Goal: Communication & Community: Answer question/provide support

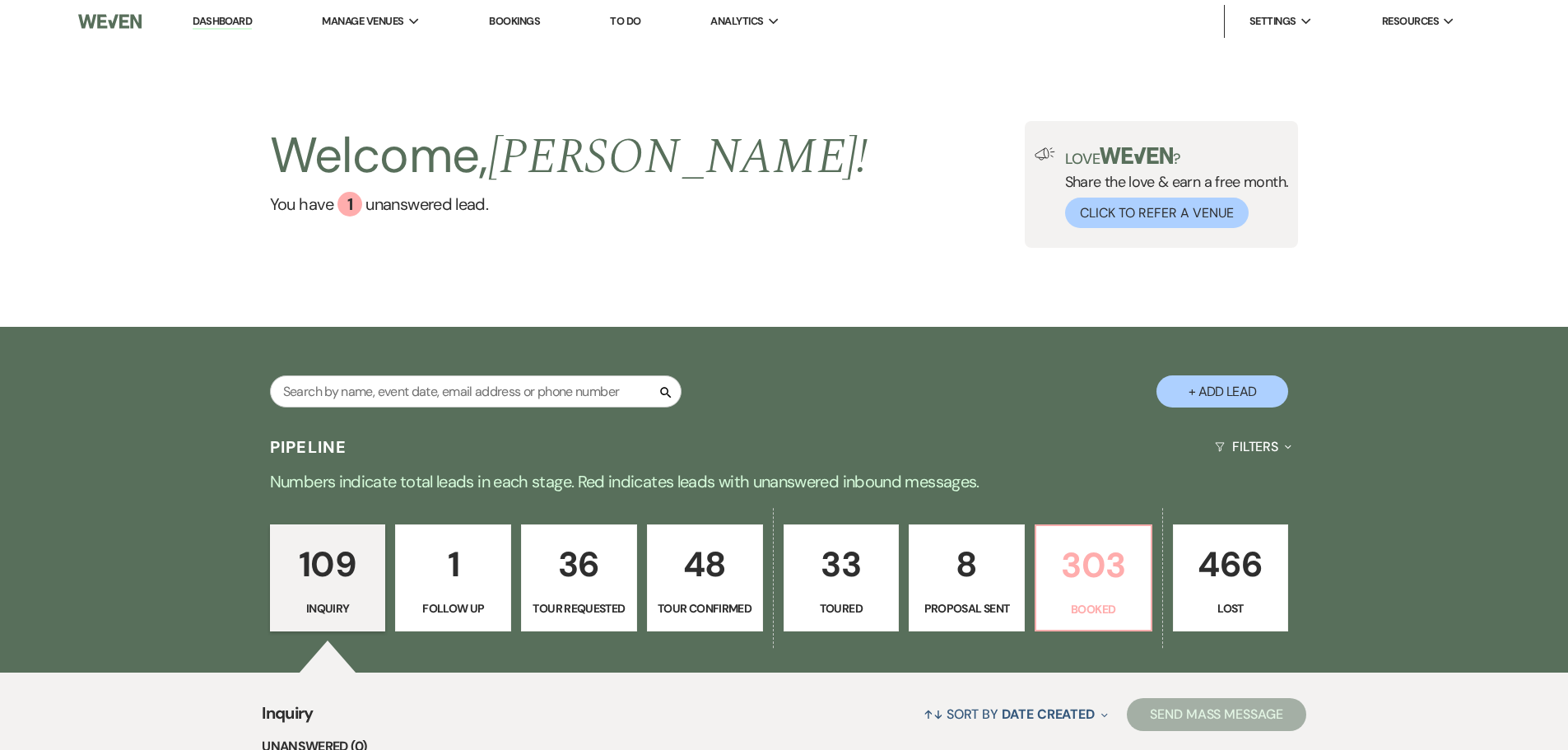
drag, startPoint x: 0, startPoint y: 0, endPoint x: 1063, endPoint y: 572, distance: 1207.1
click at [1063, 572] on p "303" at bounding box center [1093, 565] width 95 height 56
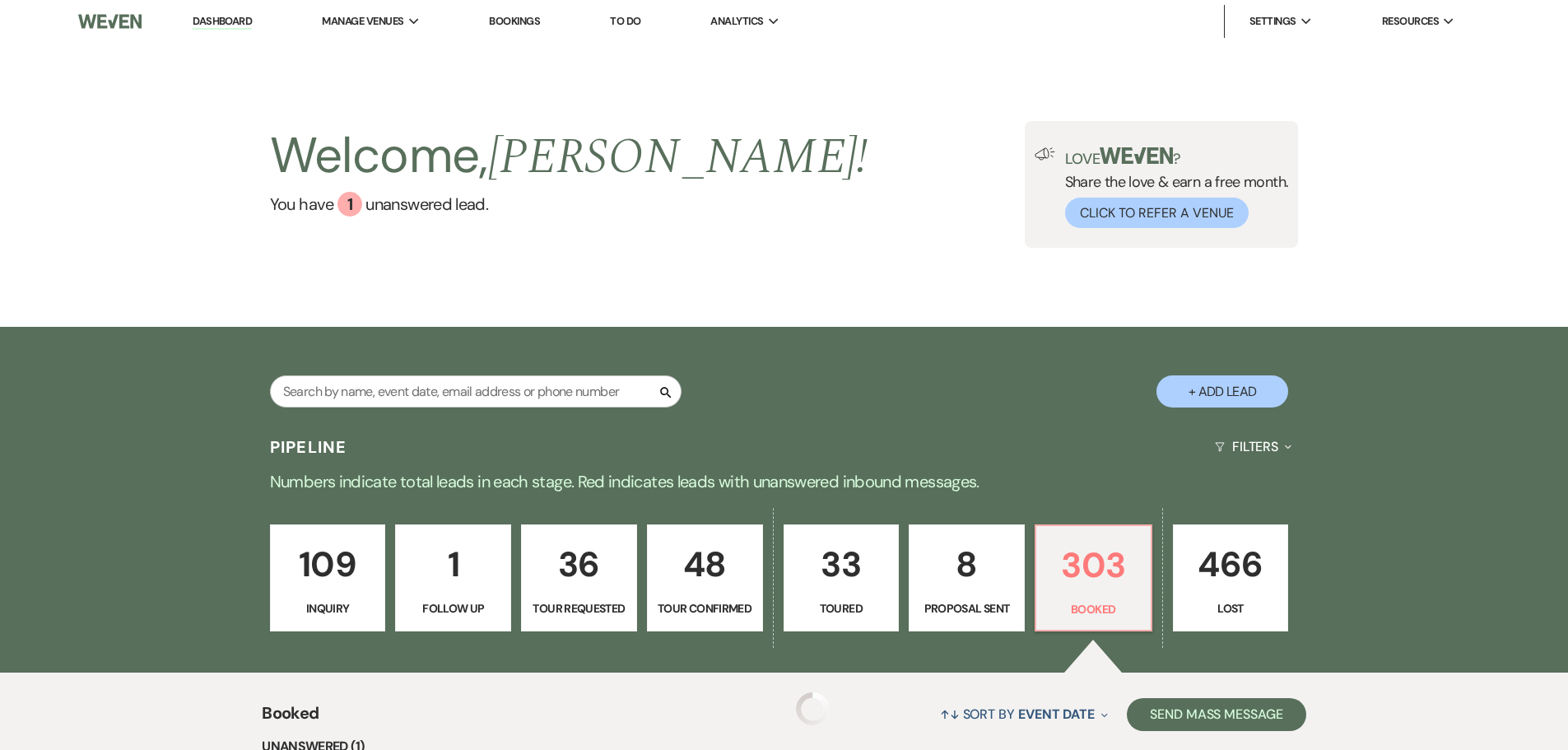
scroll to position [329, 0]
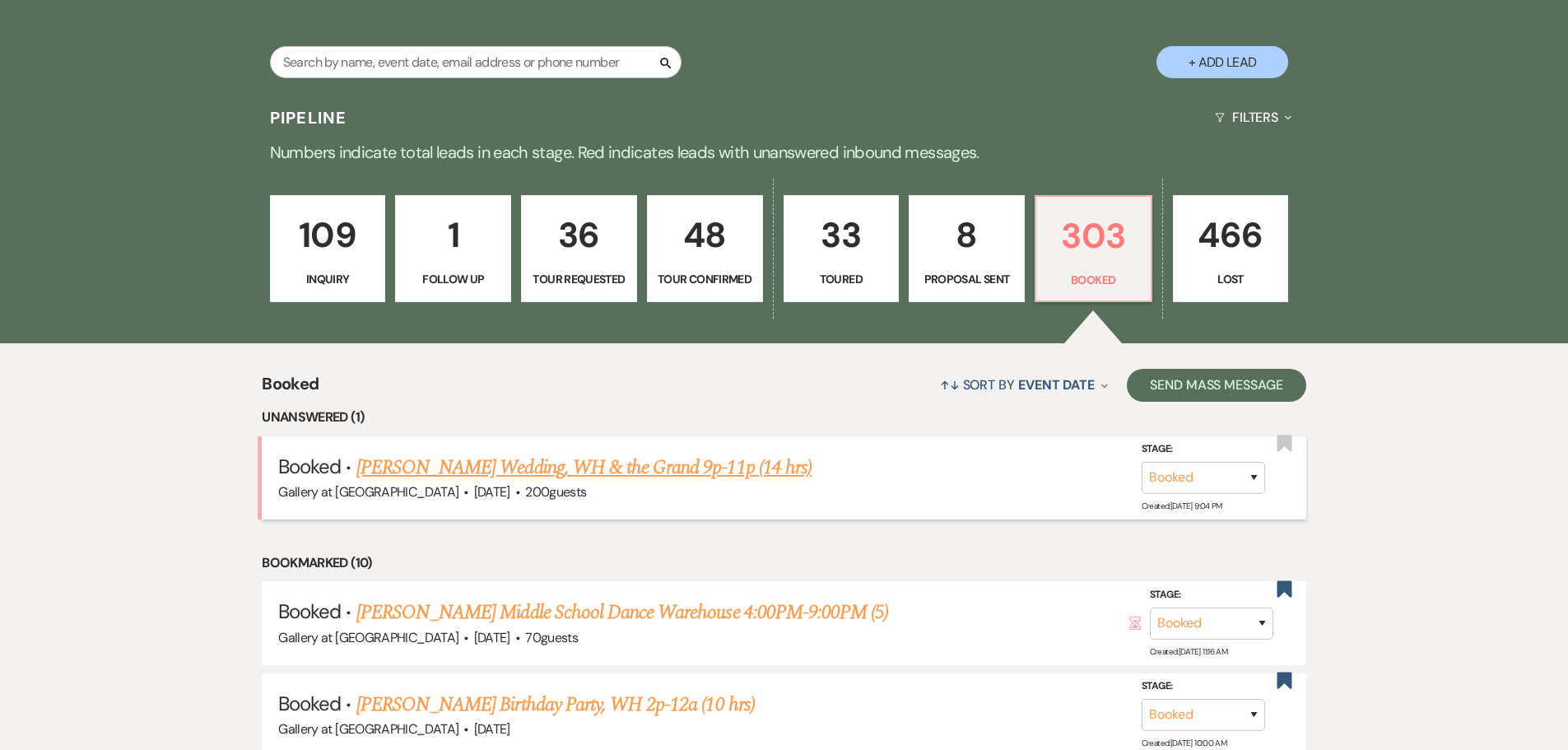
click at [564, 471] on link "Dejuan Luke's Wedding, WH & the Grand 9p-11p (14 hrs)" at bounding box center [584, 467] width 456 height 29
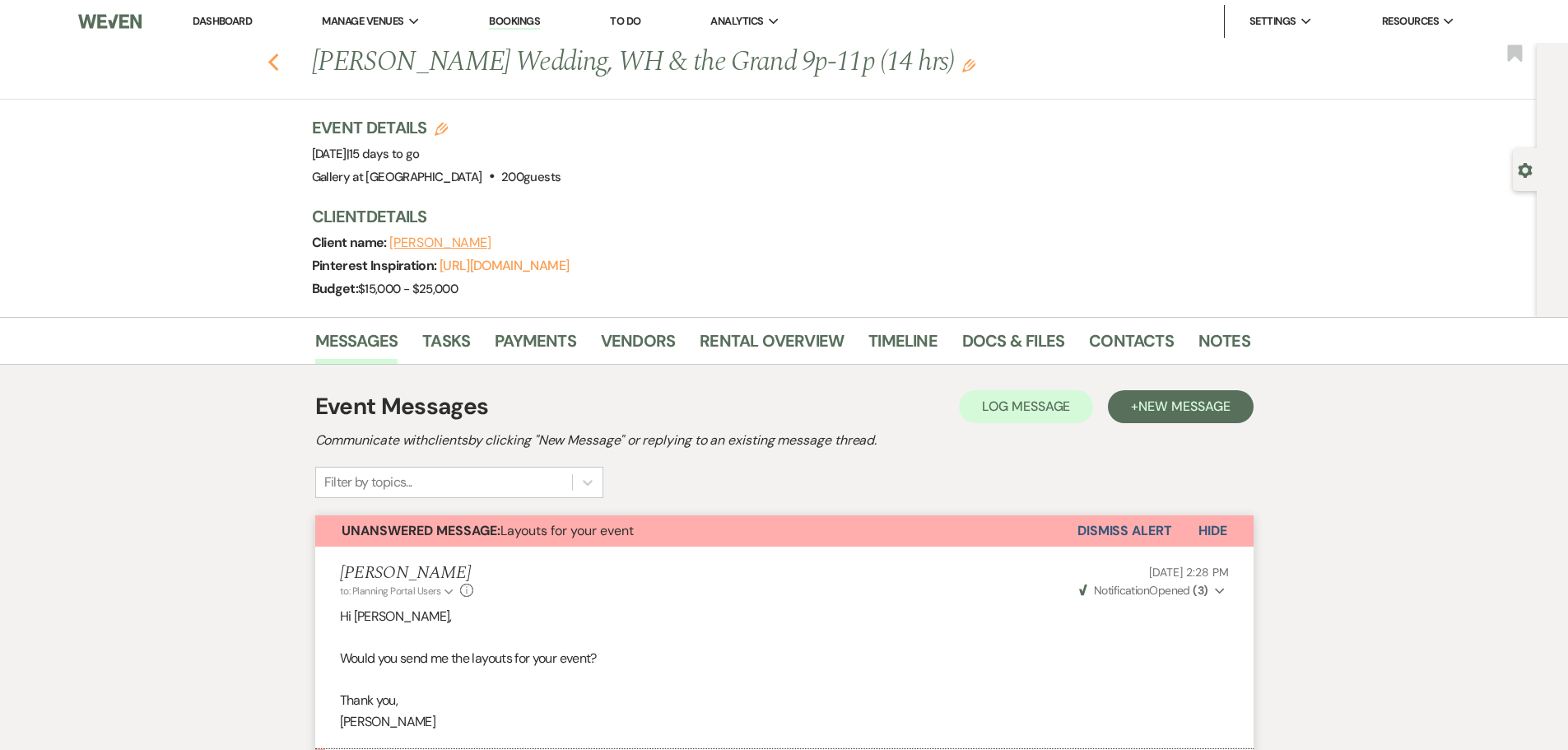
click at [279, 63] on icon "Previous" at bounding box center [273, 62] width 12 height 20
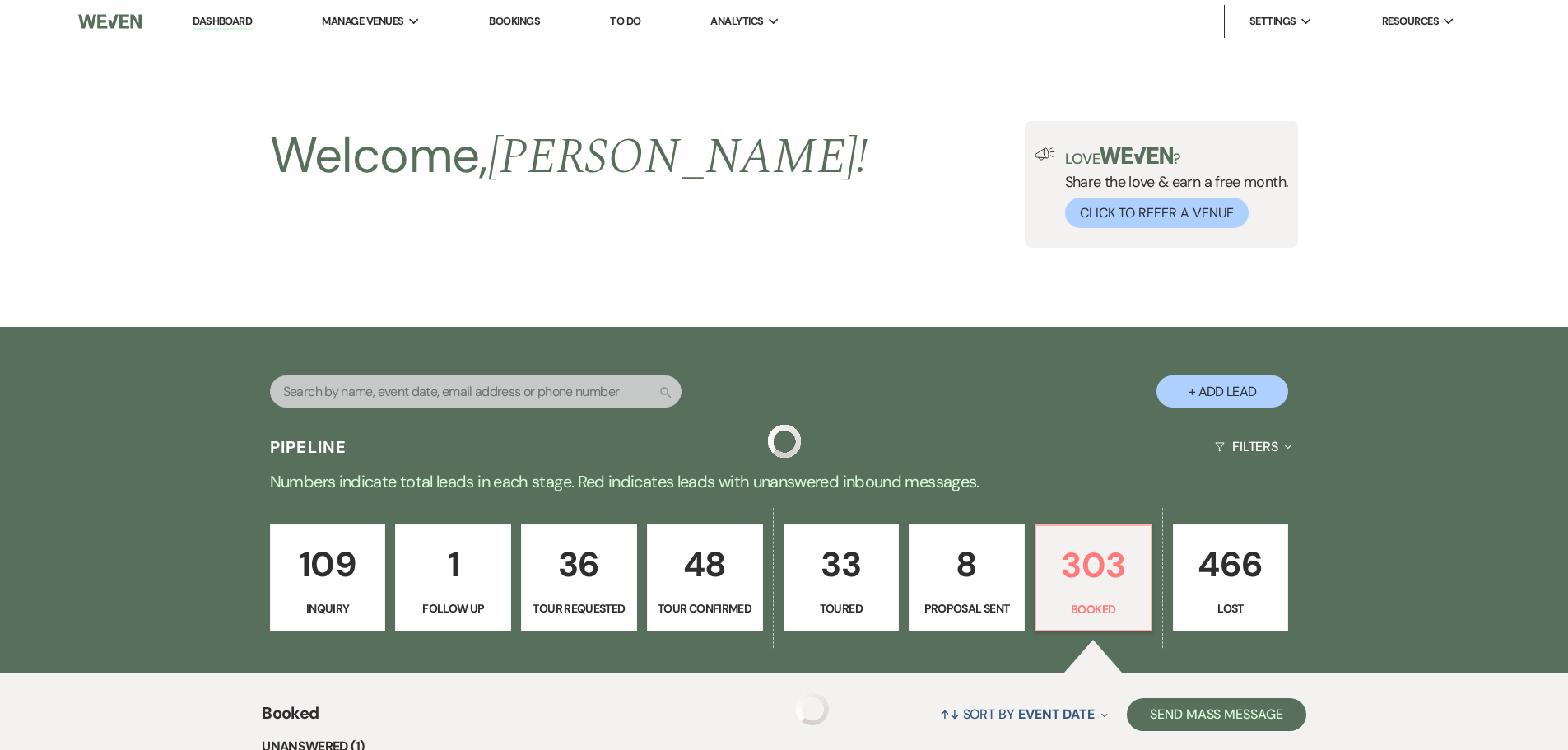
scroll to position [329, 0]
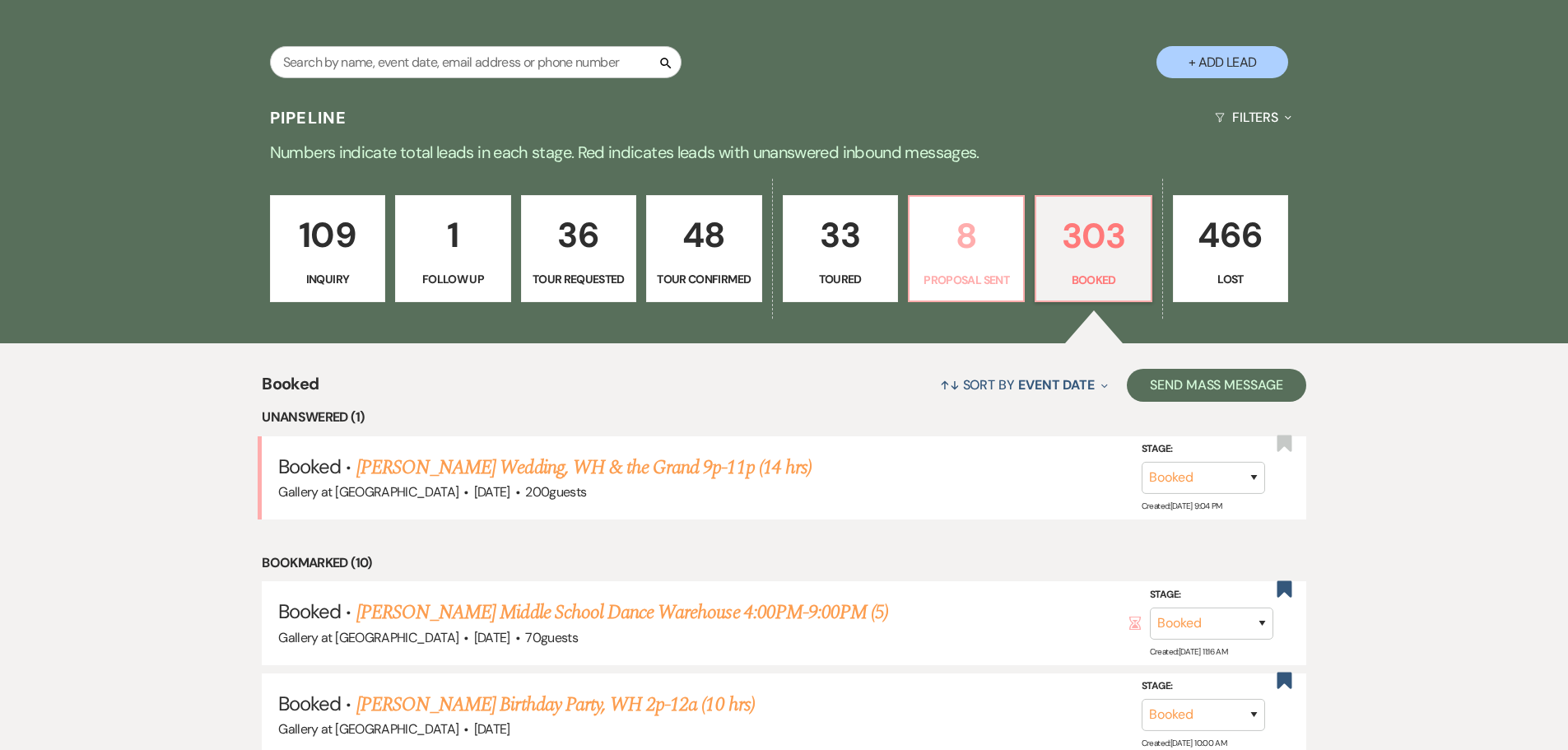
click at [987, 265] on link "8 Proposal Sent" at bounding box center [967, 248] width 117 height 107
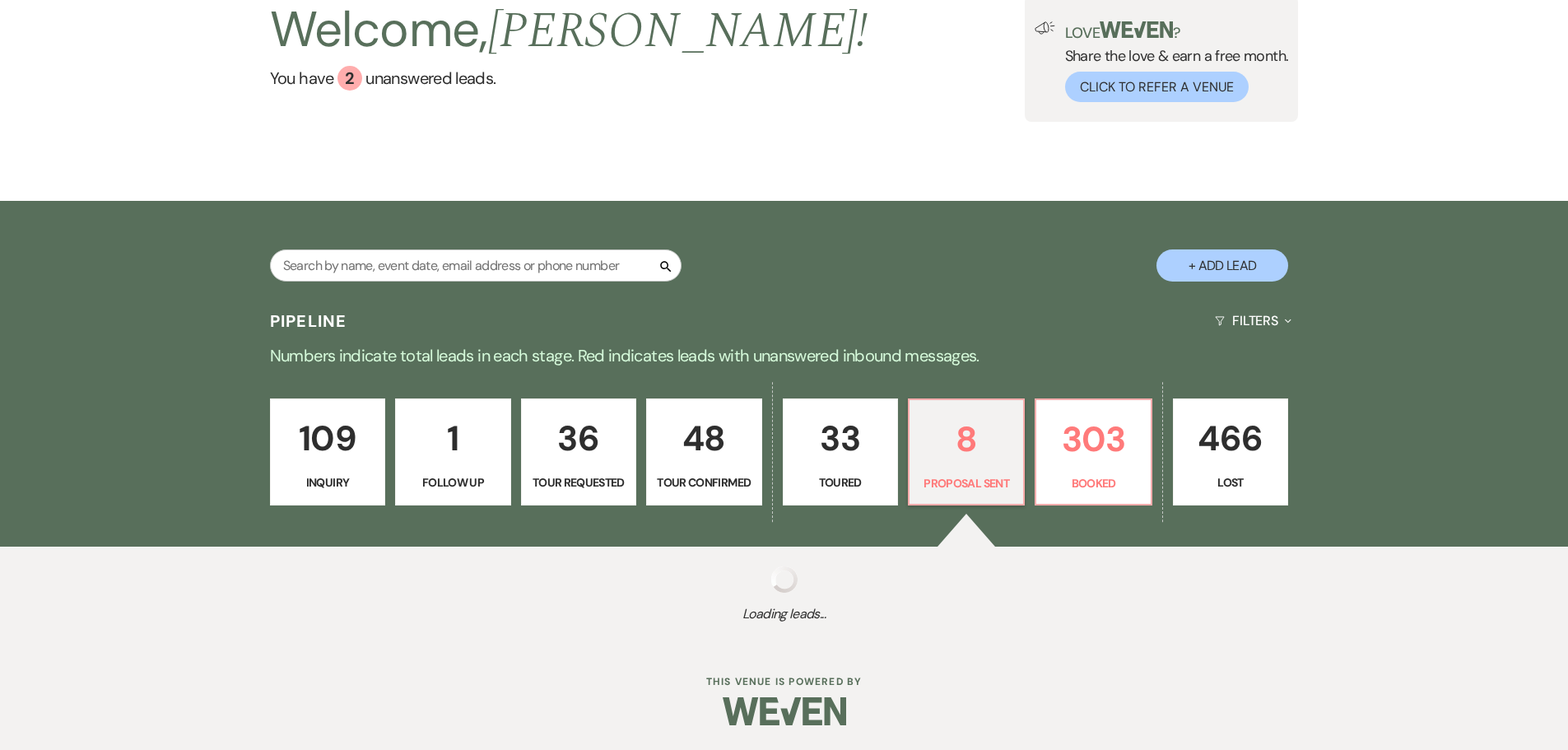
select select "6"
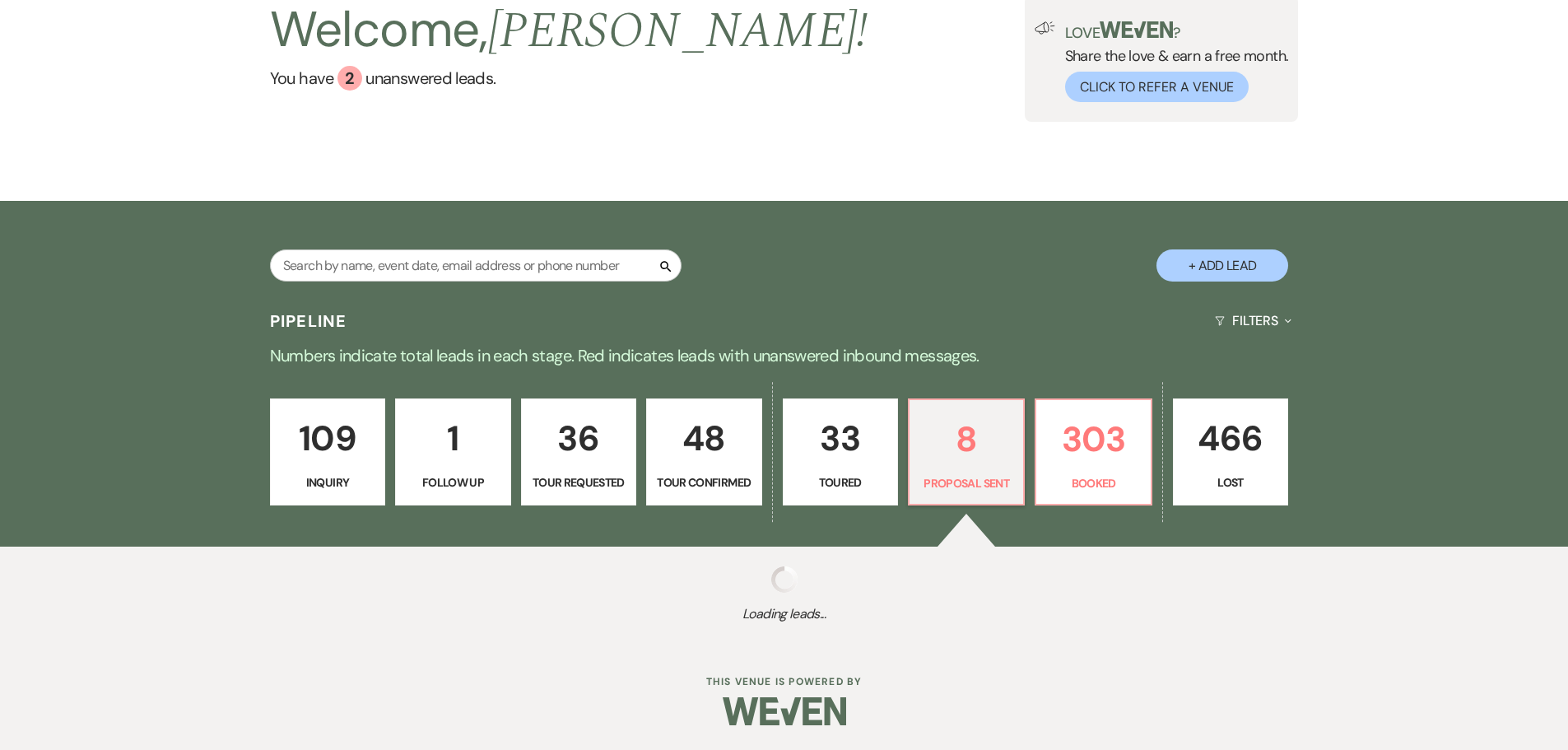
select select "6"
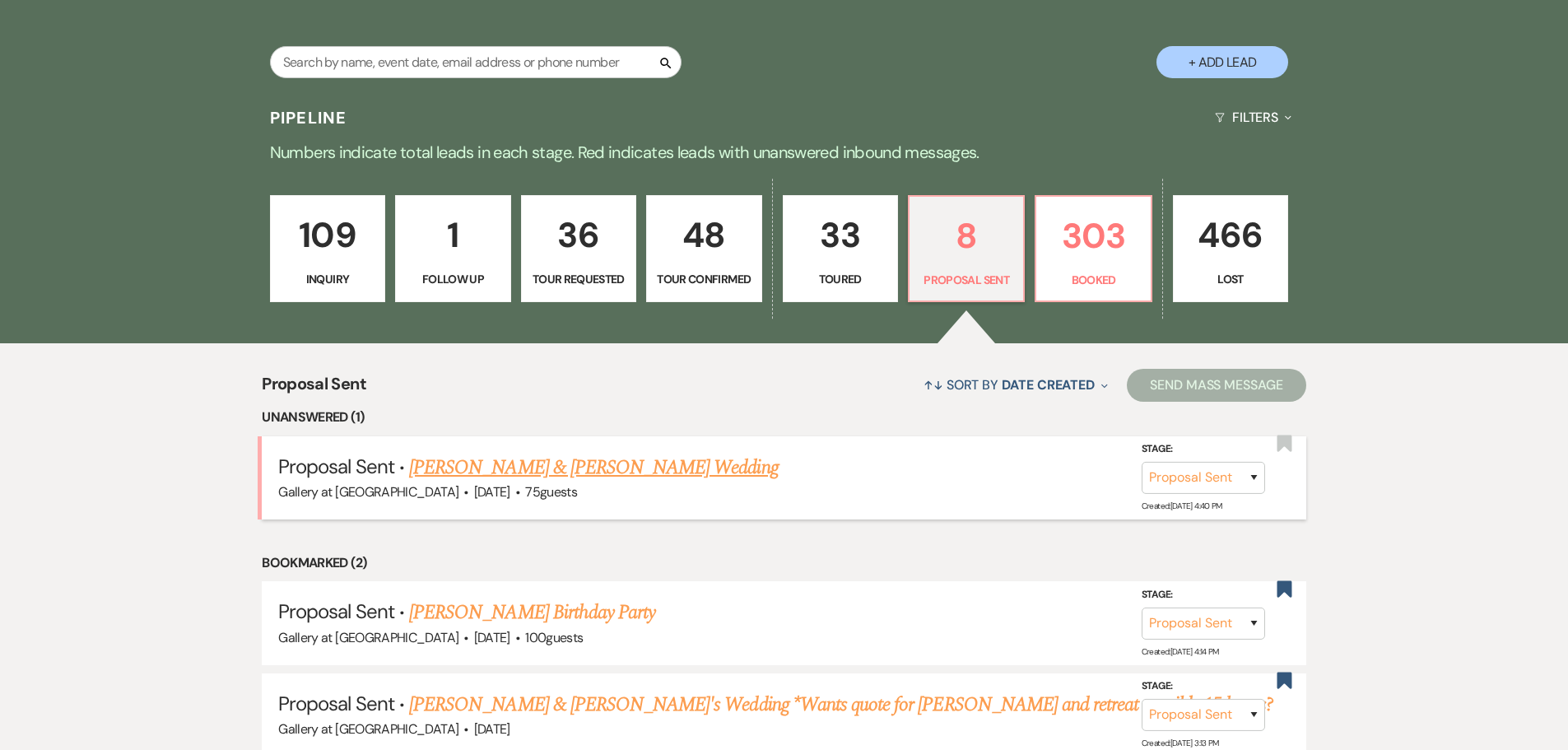
click at [574, 464] on link "Leighton Taylor & Tamara Wint's Wedding" at bounding box center [594, 467] width 369 height 29
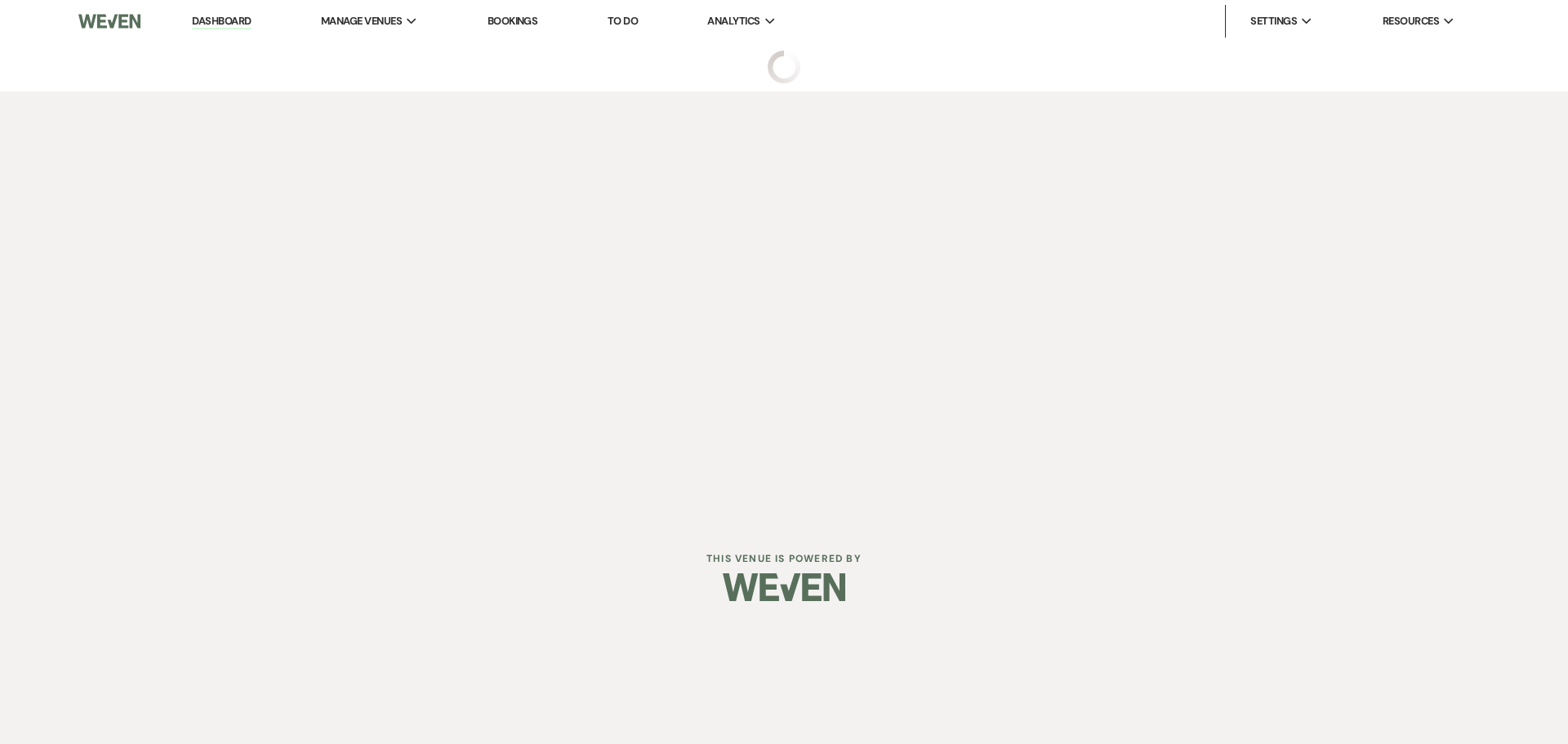
select select "6"
select select "5"
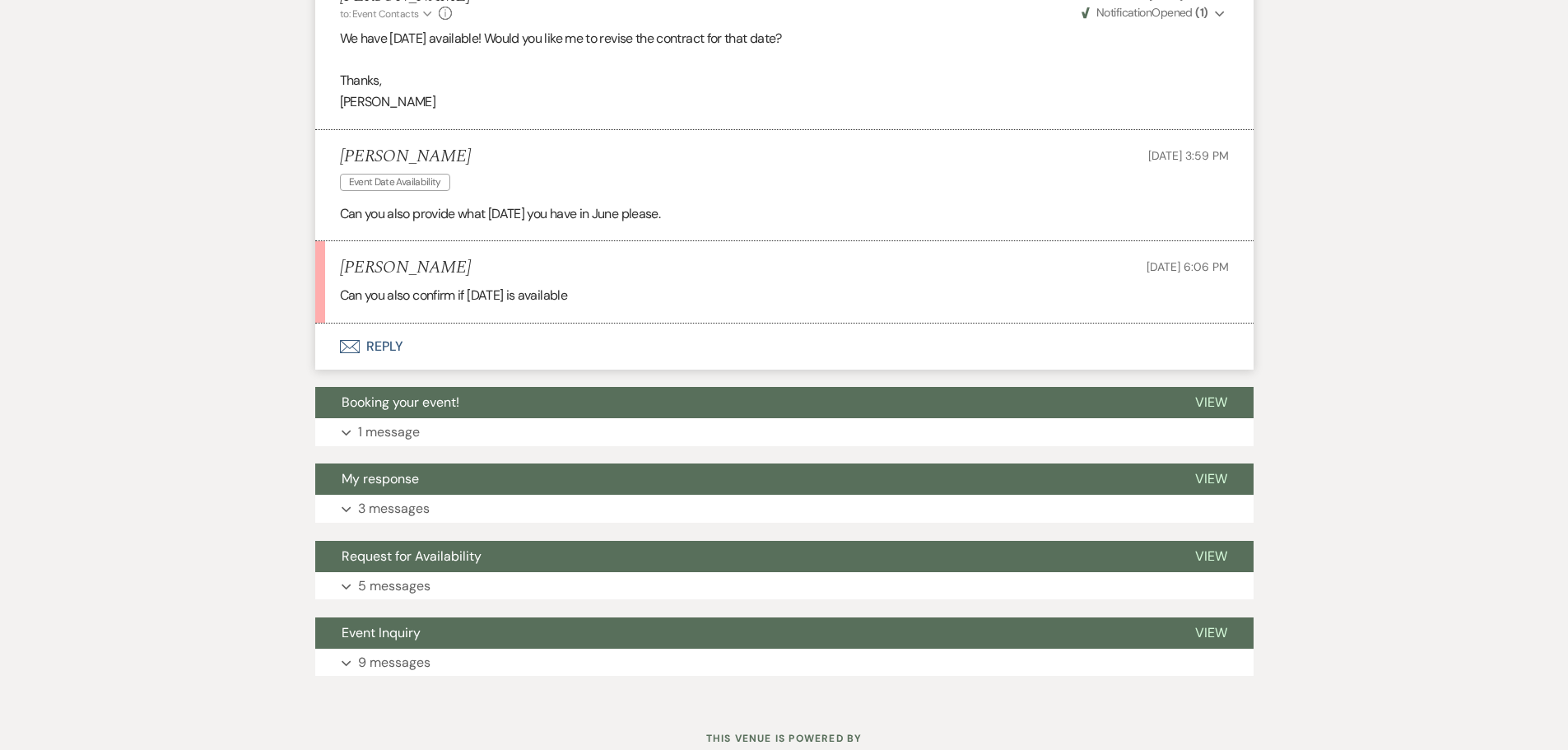
scroll to position [1776, 0]
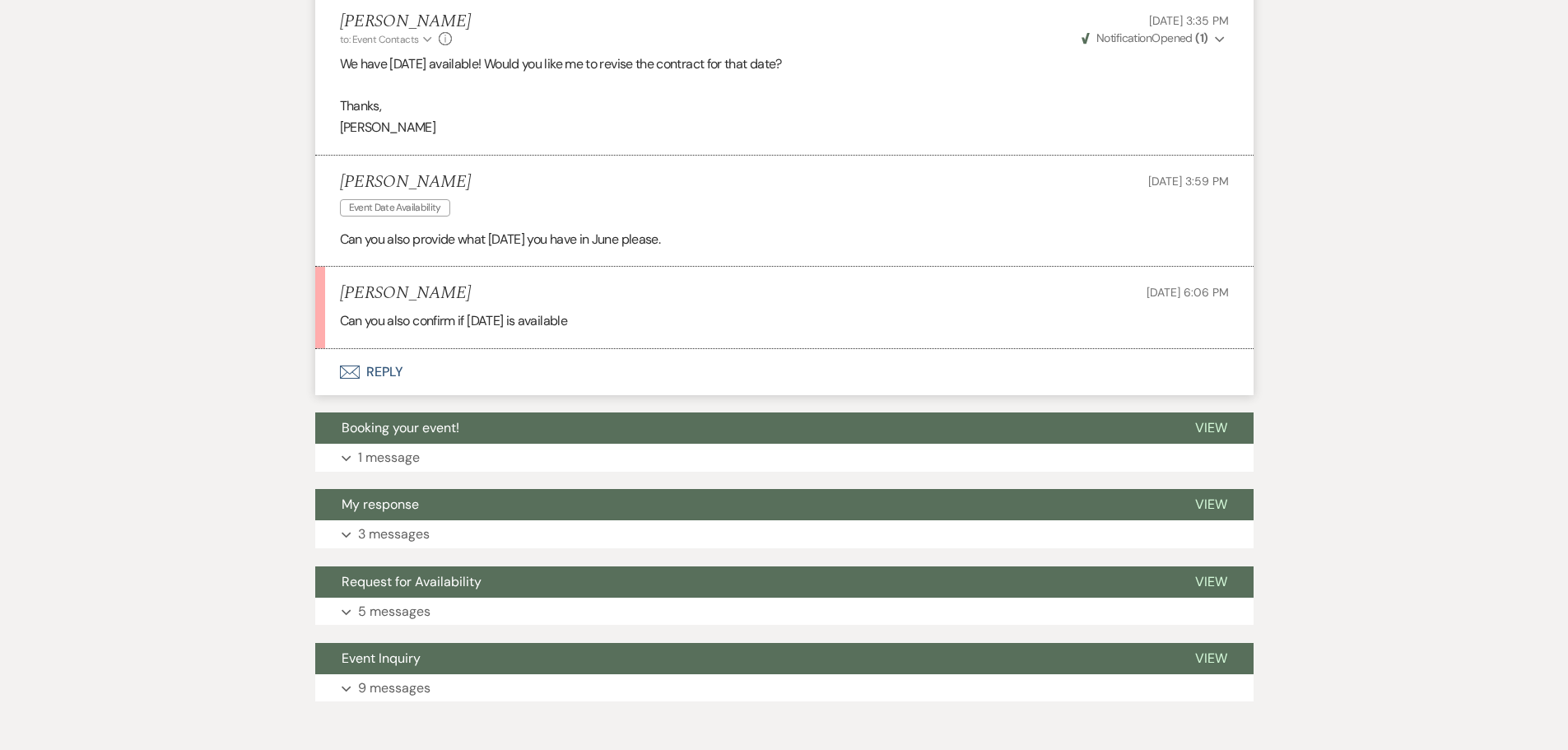
click at [468, 64] on p "We have May 30, 2026 available! Would you like me to revise the contract for th…" at bounding box center [784, 64] width 888 height 22
drag, startPoint x: 471, startPoint y: 64, endPoint x: 521, endPoint y: 57, distance: 50.5
click at [521, 57] on p "We have May 30, 2026 available! Would you like me to revise the contract for th…" at bounding box center [784, 64] width 888 height 22
drag, startPoint x: 606, startPoint y: 321, endPoint x: 335, endPoint y: 281, distance: 273.9
click at [335, 281] on li "Tamara Wint Sep 17, 2025, 6:06 PM Can you also confirm if May 24,2026 is availa…" at bounding box center [784, 307] width 938 height 82
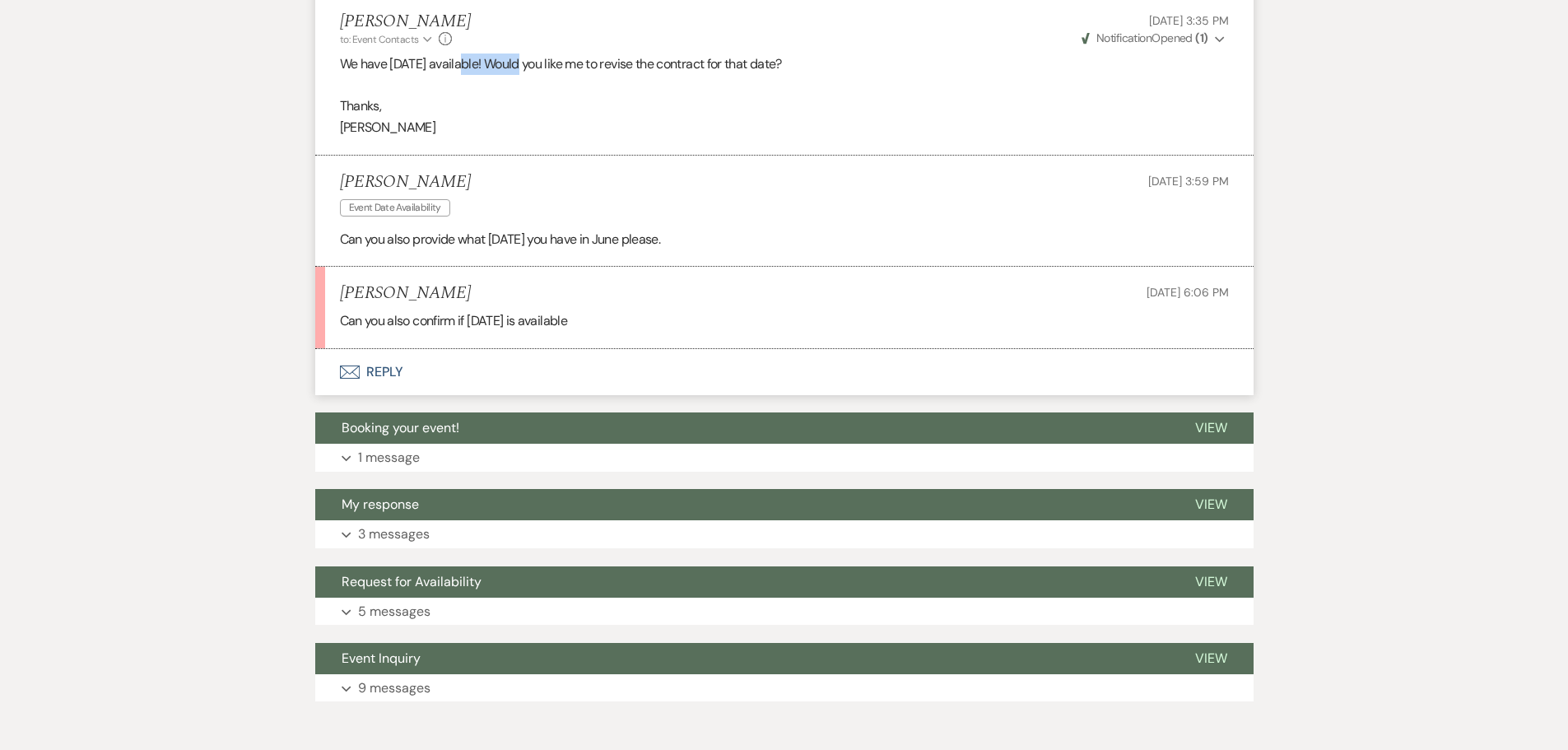
click at [480, 292] on div "Tamara Wint Sep 17, 2025, 6:06 PM" at bounding box center [784, 294] width 888 height 21
click at [608, 322] on p "Can you also confirm if May 24,2026 is available" at bounding box center [784, 321] width 888 height 22
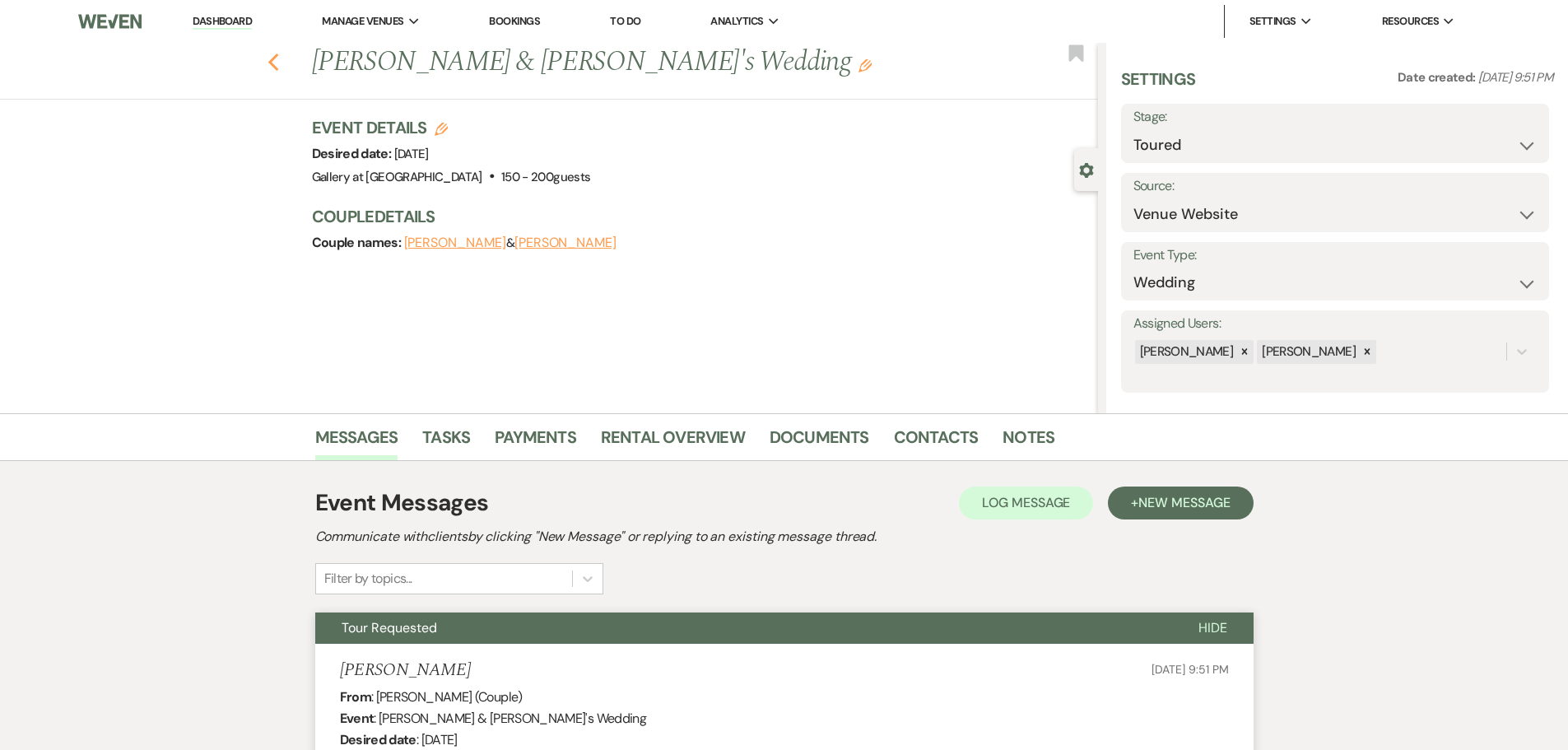
click at [279, 63] on use "button" at bounding box center [272, 62] width 10 height 18
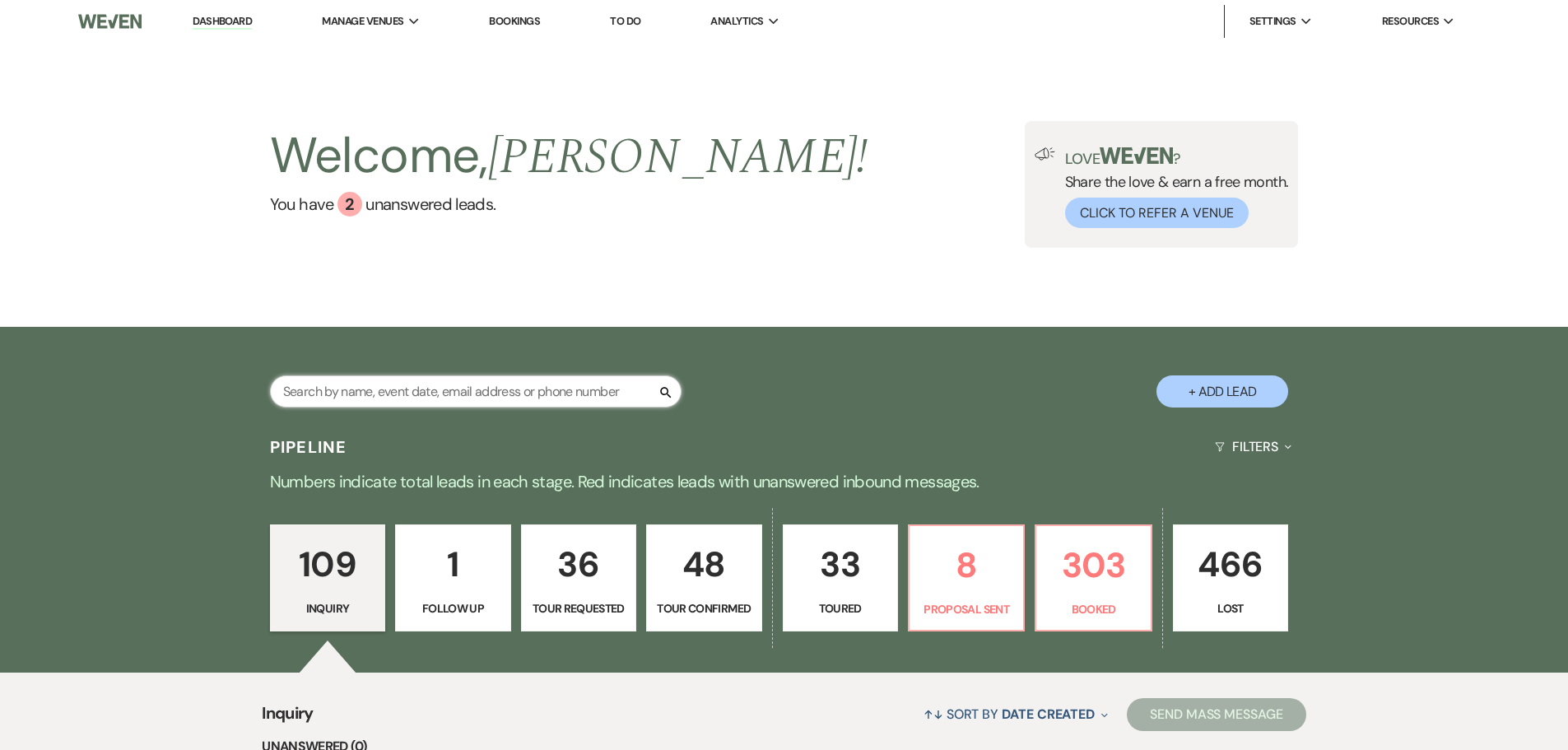
click at [430, 391] on input "text" at bounding box center [475, 391] width 411 height 32
click at [328, 547] on p "109" at bounding box center [328, 564] width 94 height 56
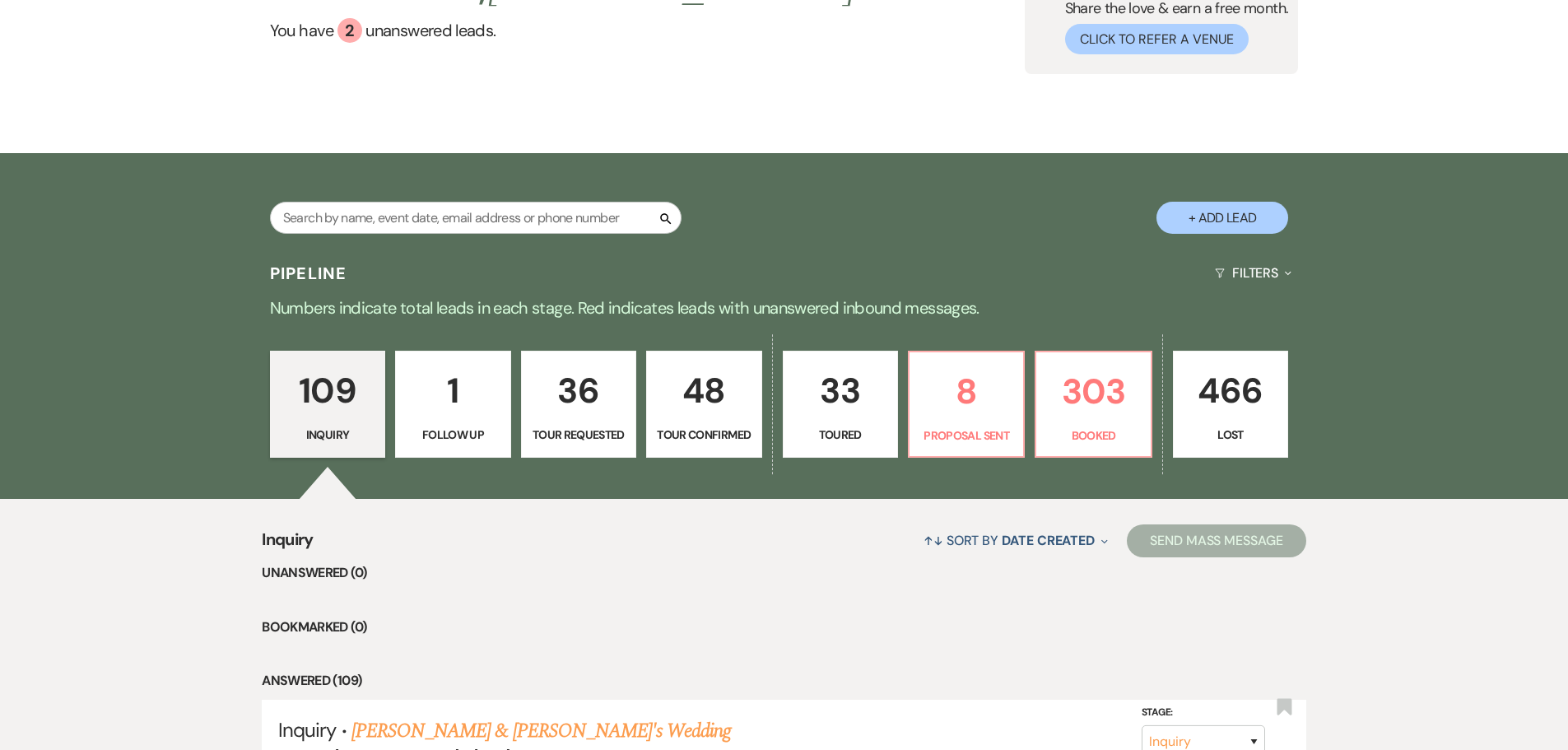
scroll to position [411, 0]
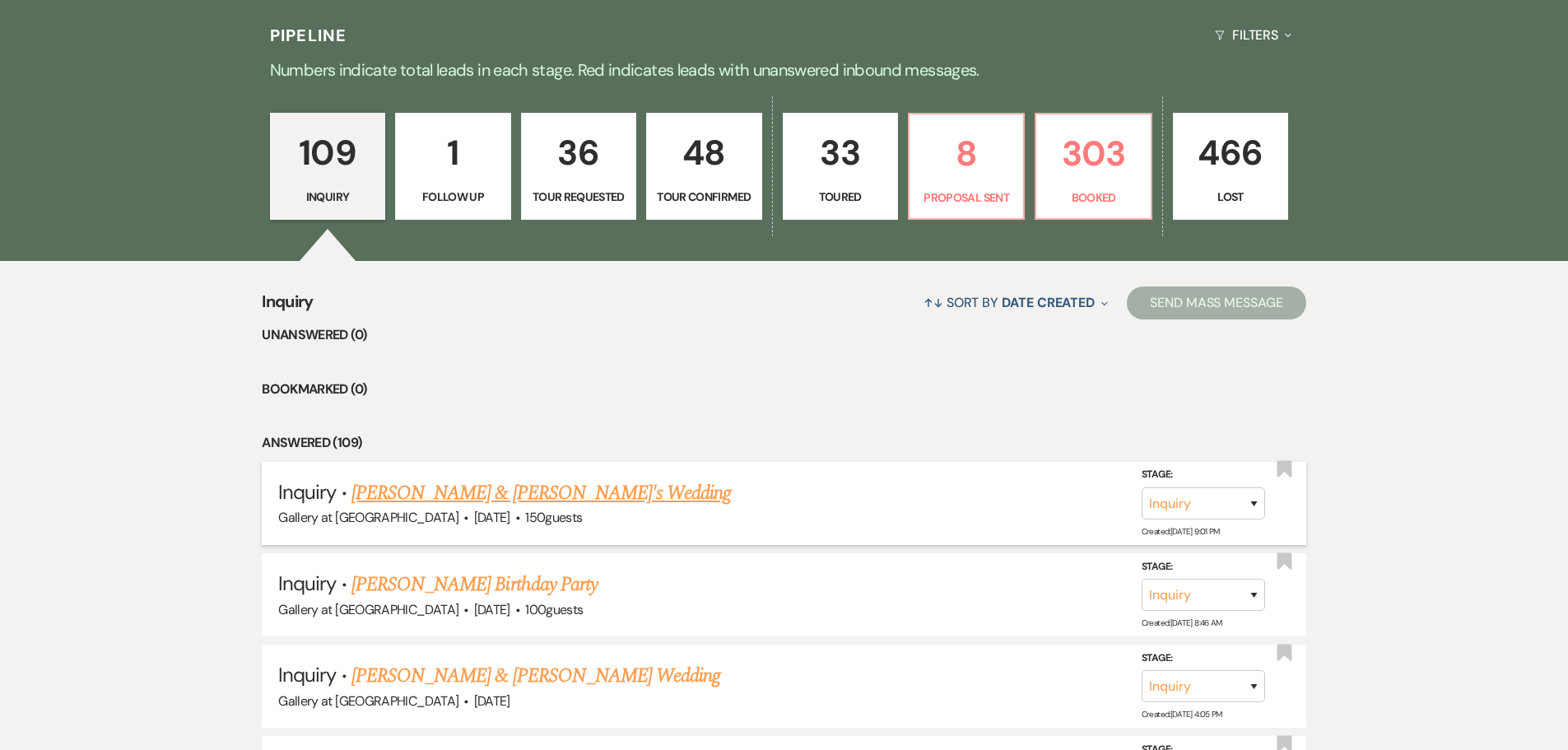
click at [449, 488] on link "[PERSON_NAME] & [PERSON_NAME]'s Wedding" at bounding box center [541, 492] width 380 height 29
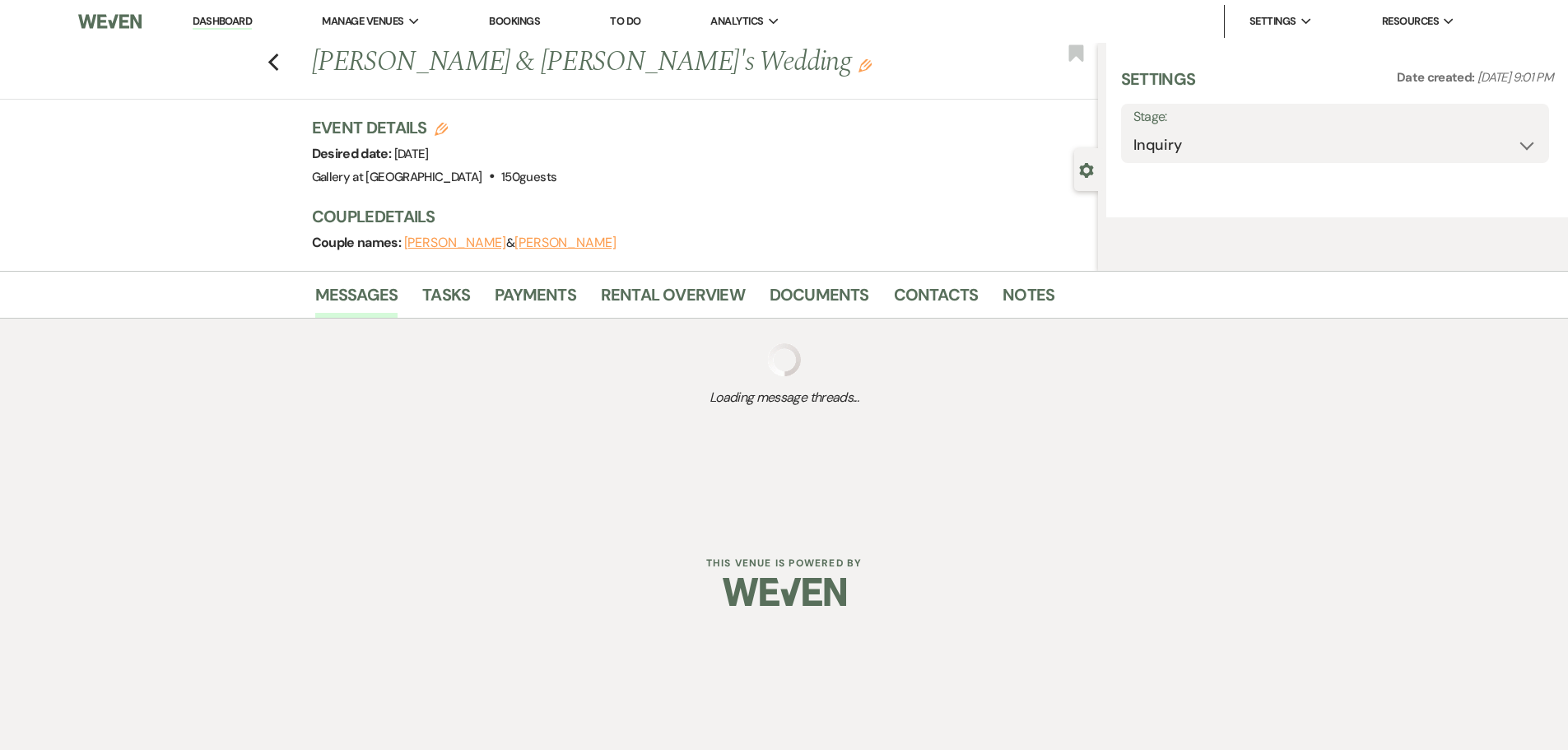
select select "5"
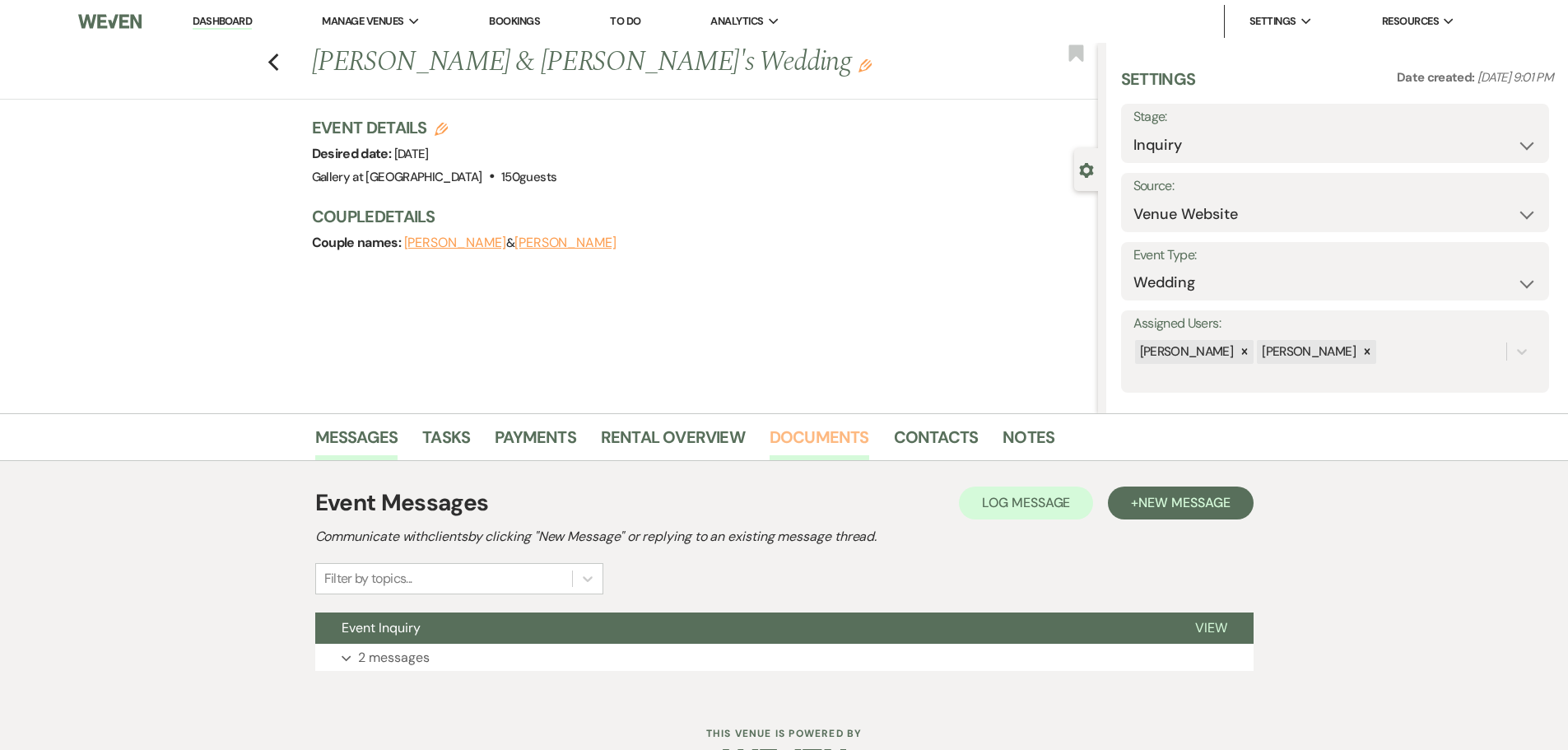
click at [848, 433] on link "Documents" at bounding box center [820, 441] width 100 height 36
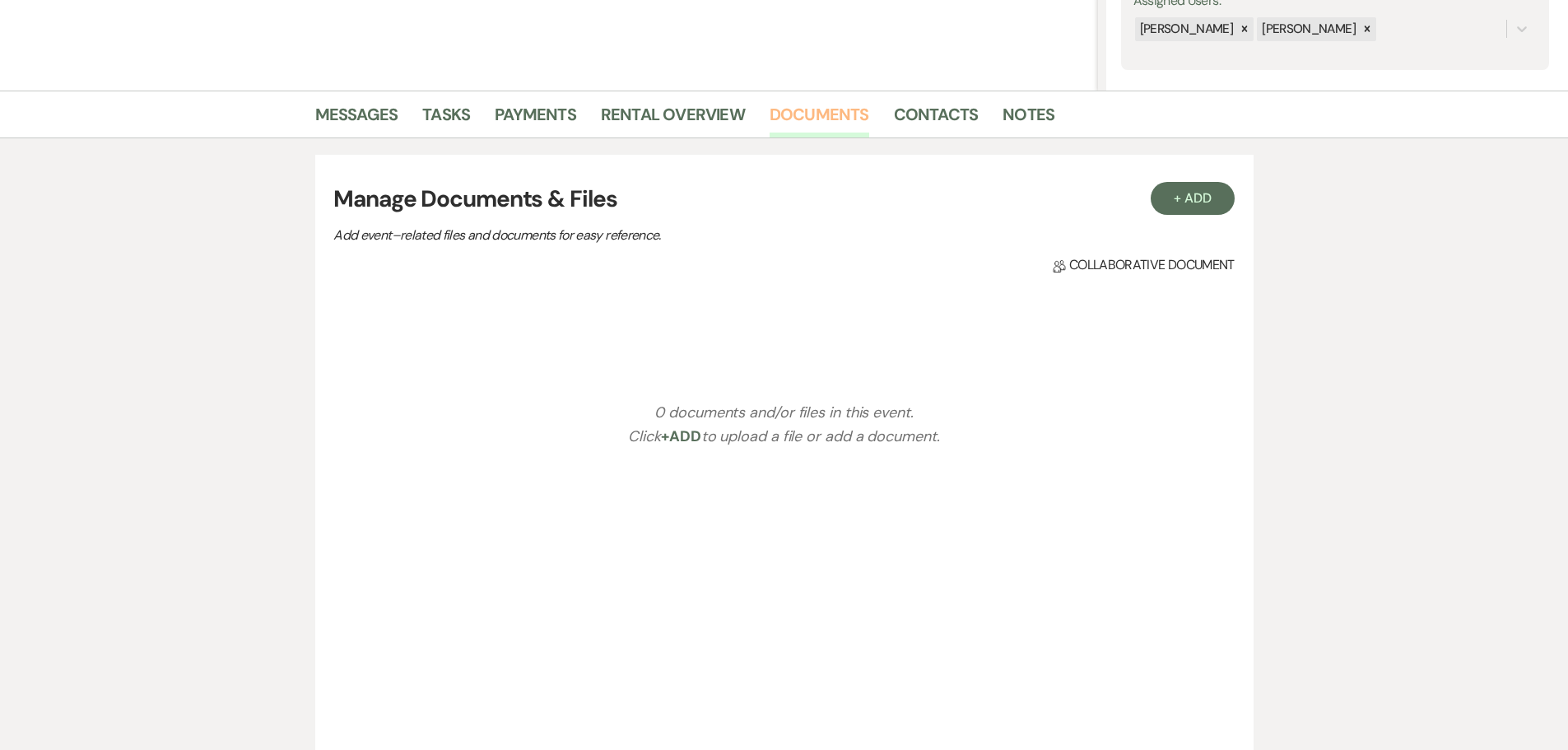
scroll to position [329, 0]
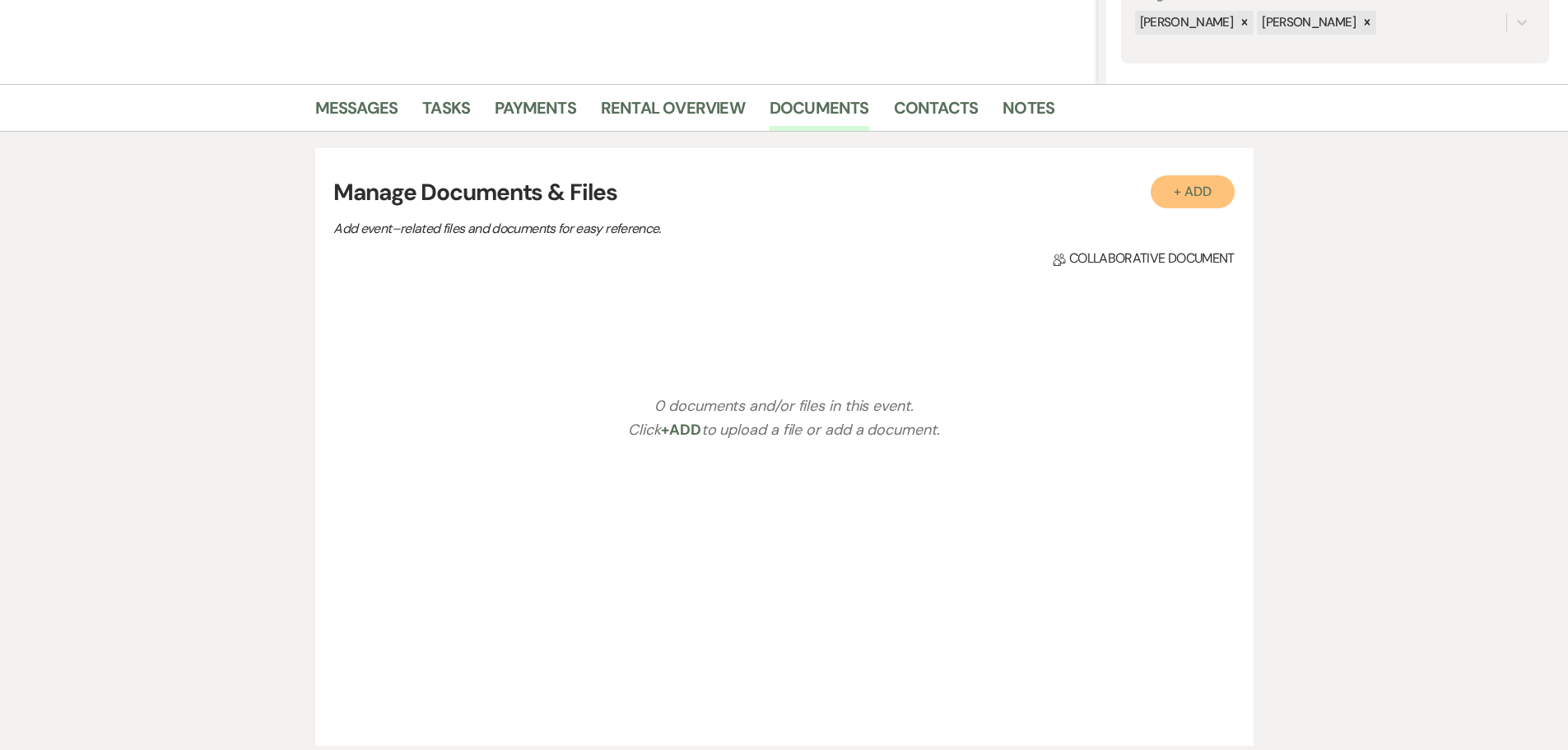
click at [1185, 187] on button "+ Add" at bounding box center [1192, 191] width 84 height 33
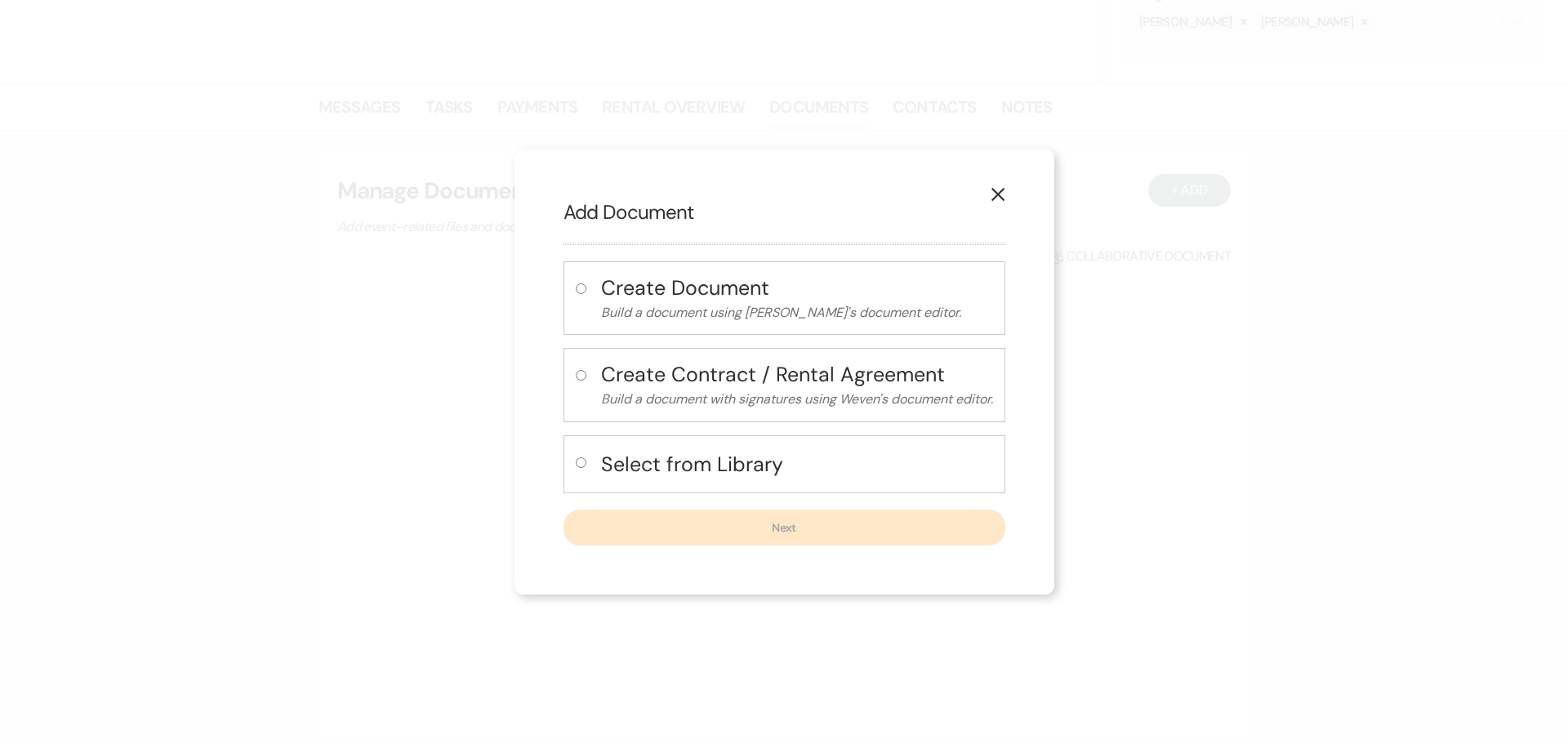
click at [615, 469] on h4 "Select from Library" at bounding box center [798, 464] width 392 height 29
radio input "true"
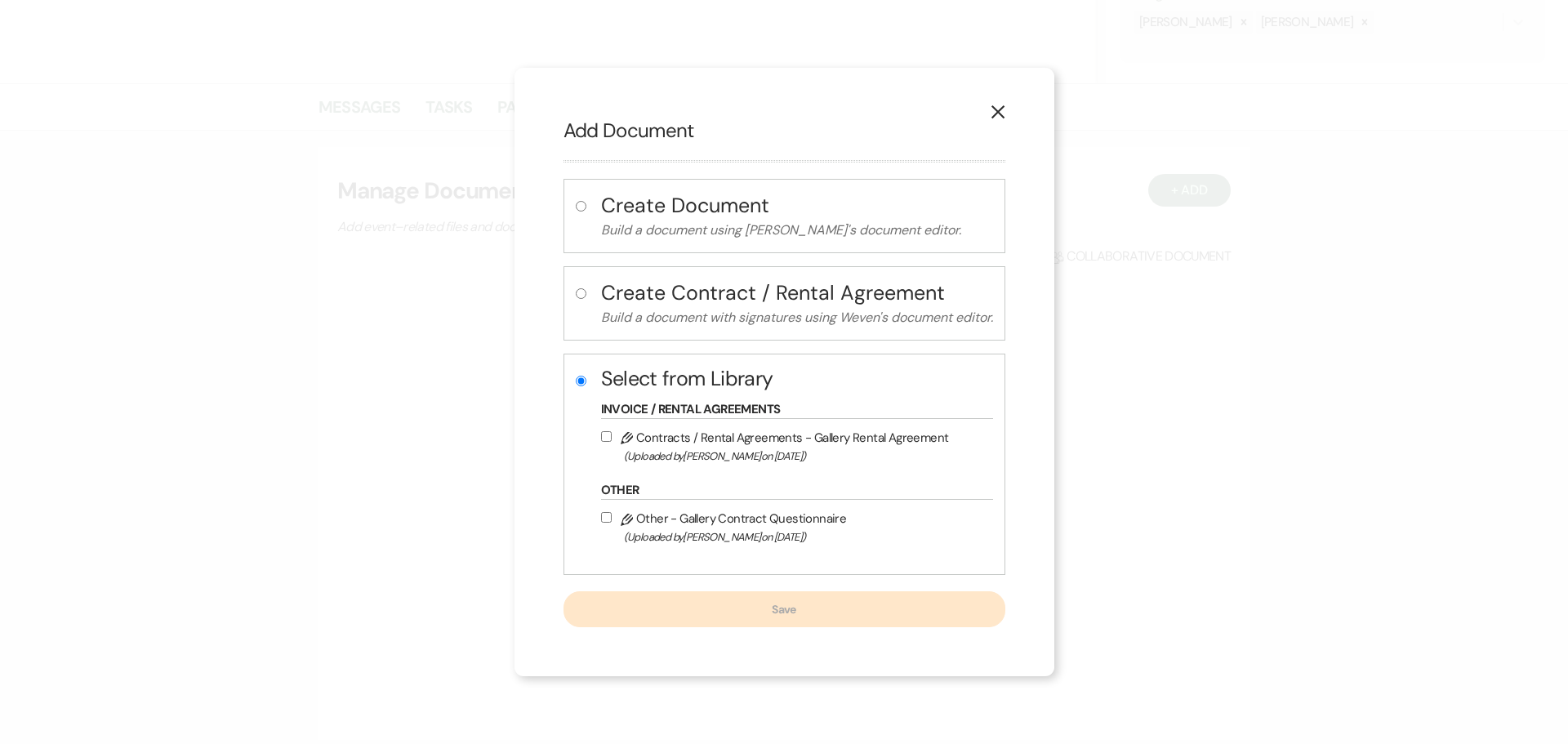
click at [646, 213] on h4 "Create Document" at bounding box center [798, 205] width 392 height 29
radio input "true"
radio input "false"
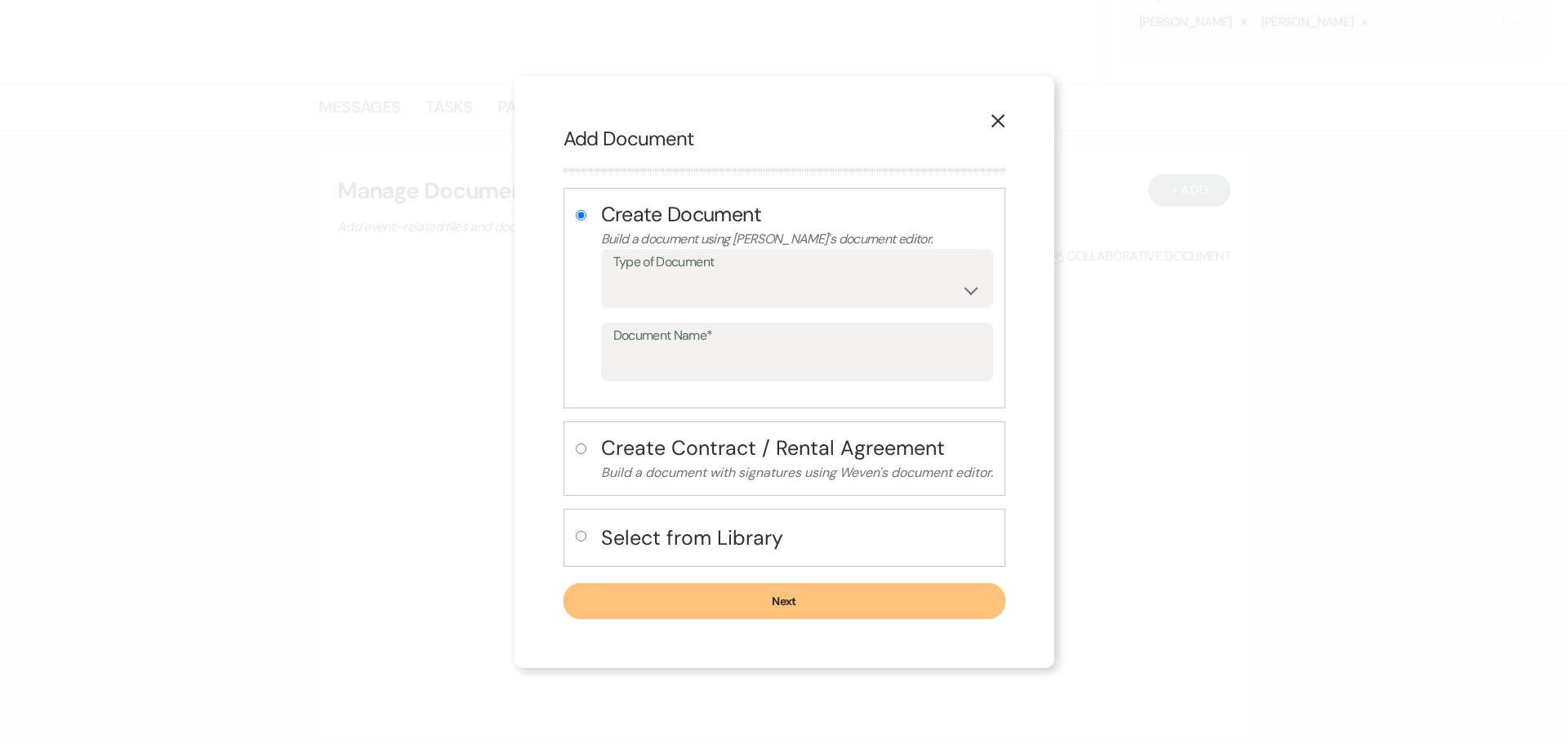
click at [997, 120] on icon "X" at bounding box center [998, 121] width 15 height 15
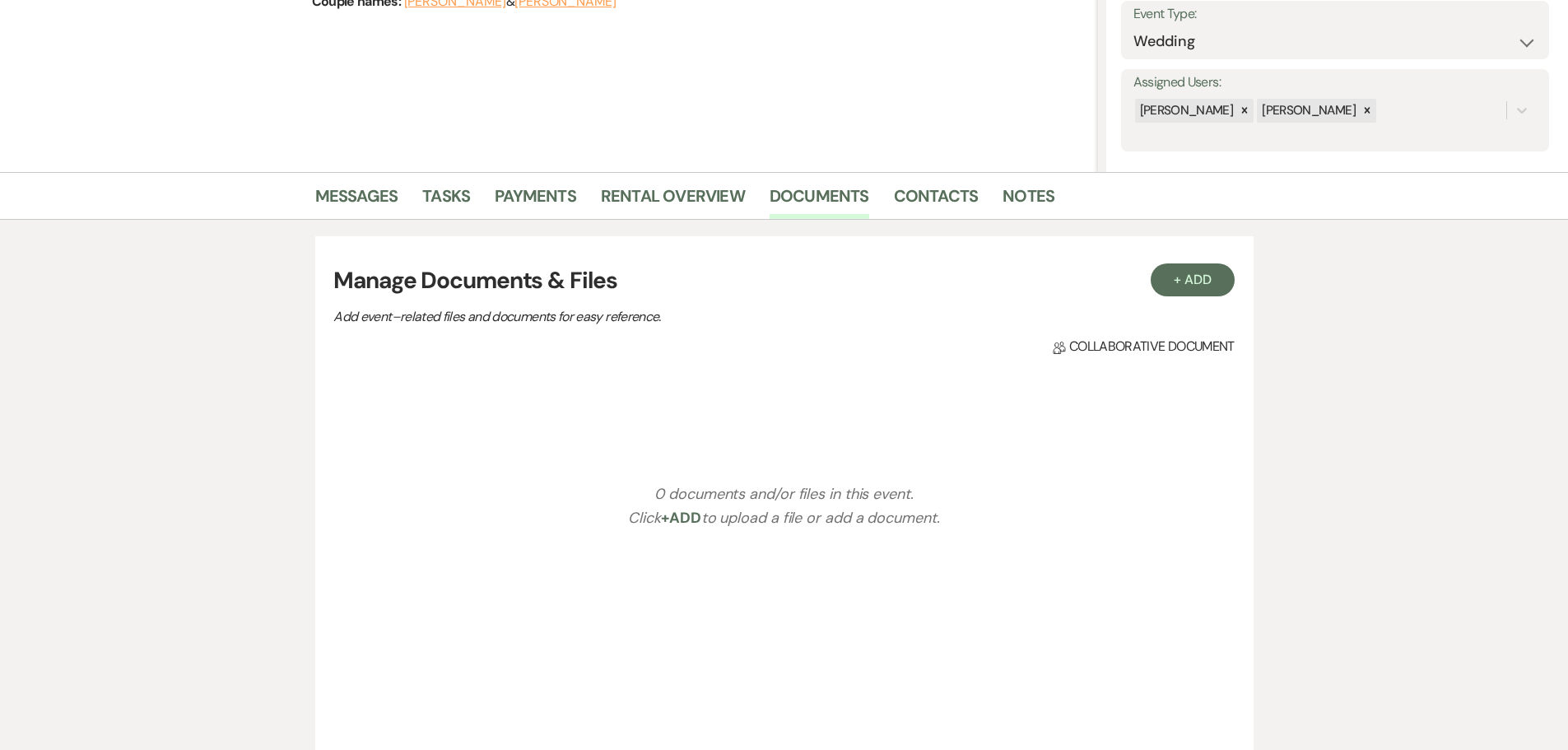
scroll to position [411, 0]
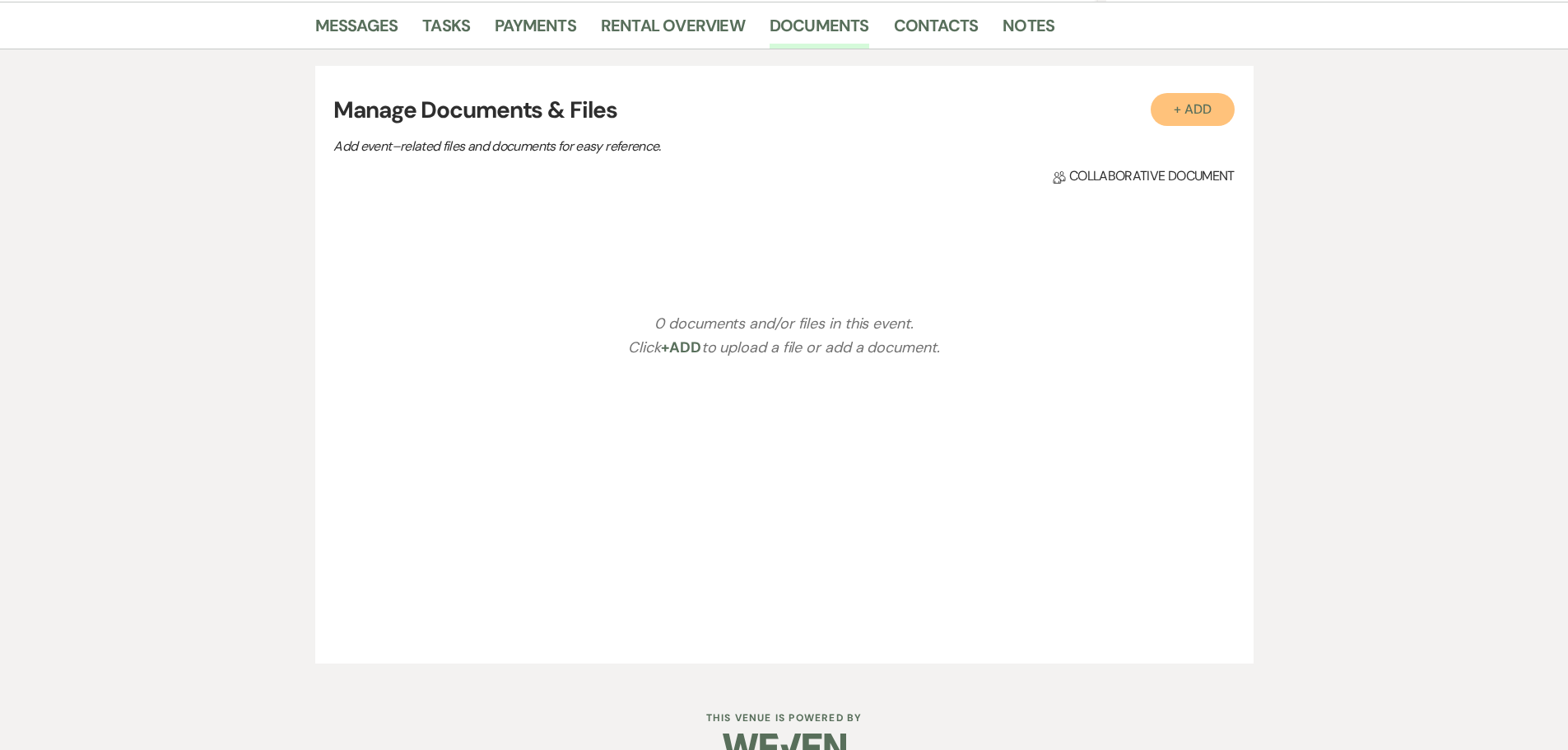
click at [1206, 104] on button "+ Add" at bounding box center [1192, 109] width 84 height 33
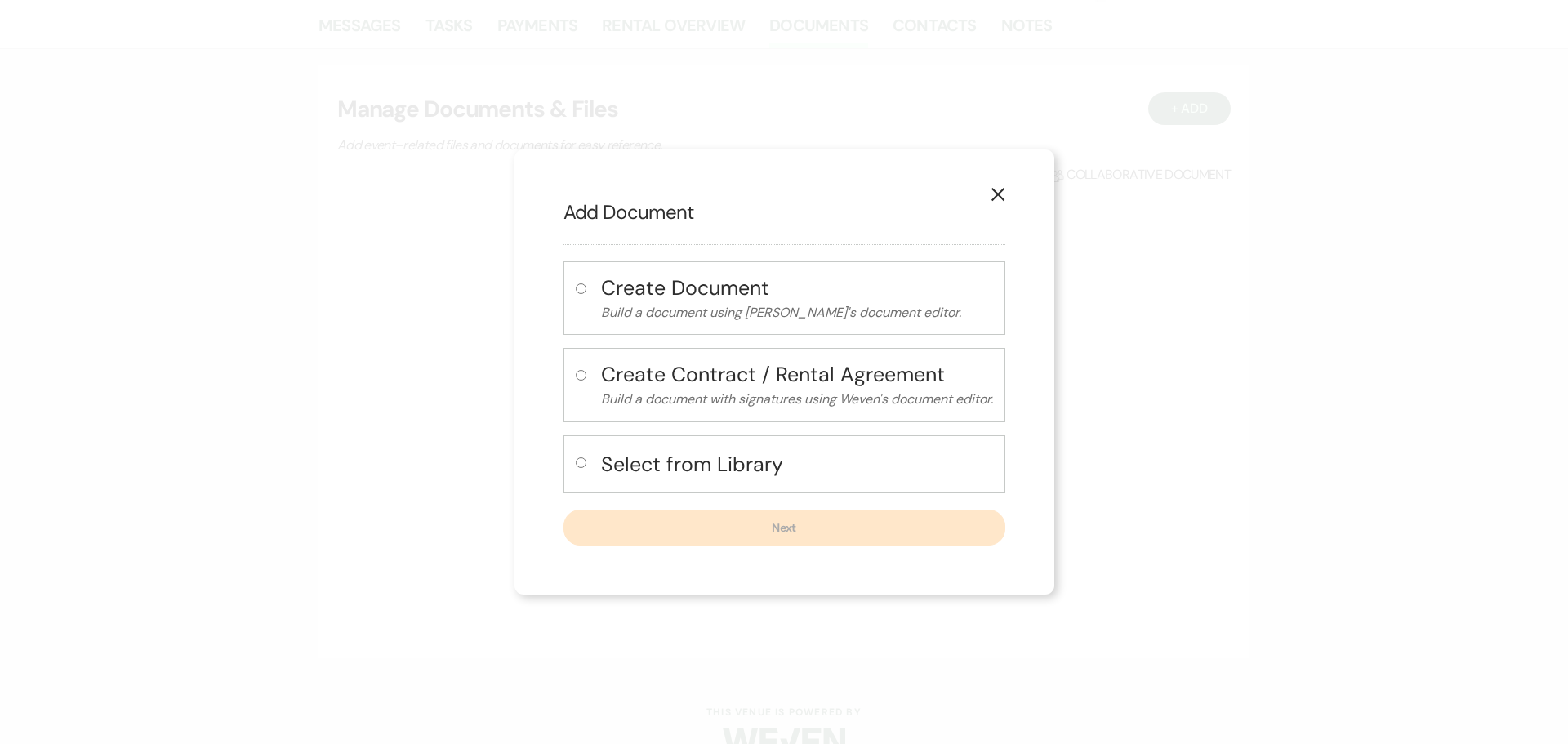
click at [637, 294] on h4 "Create Document" at bounding box center [798, 288] width 392 height 29
radio input "true"
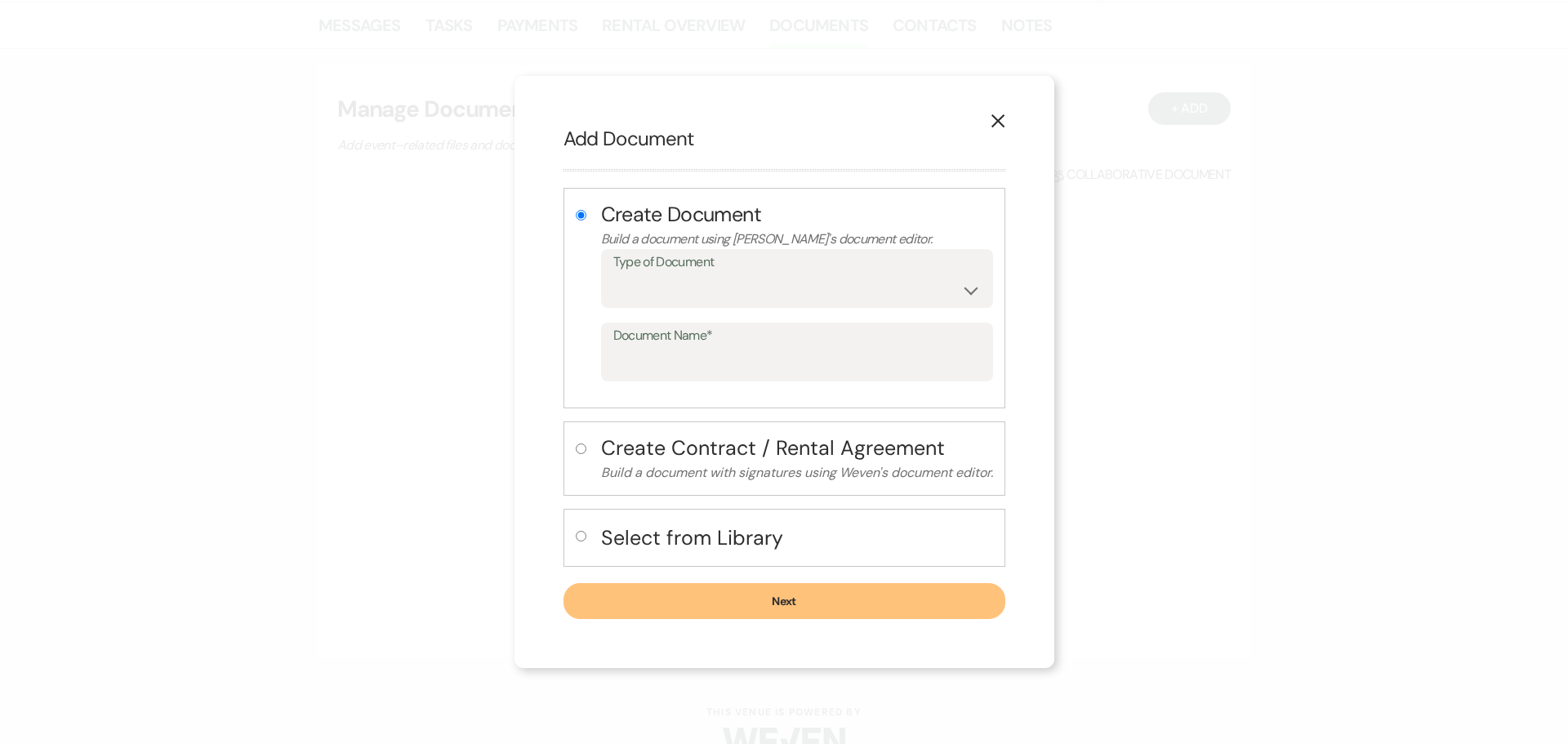
click at [996, 118] on use "button" at bounding box center [997, 120] width 13 height 13
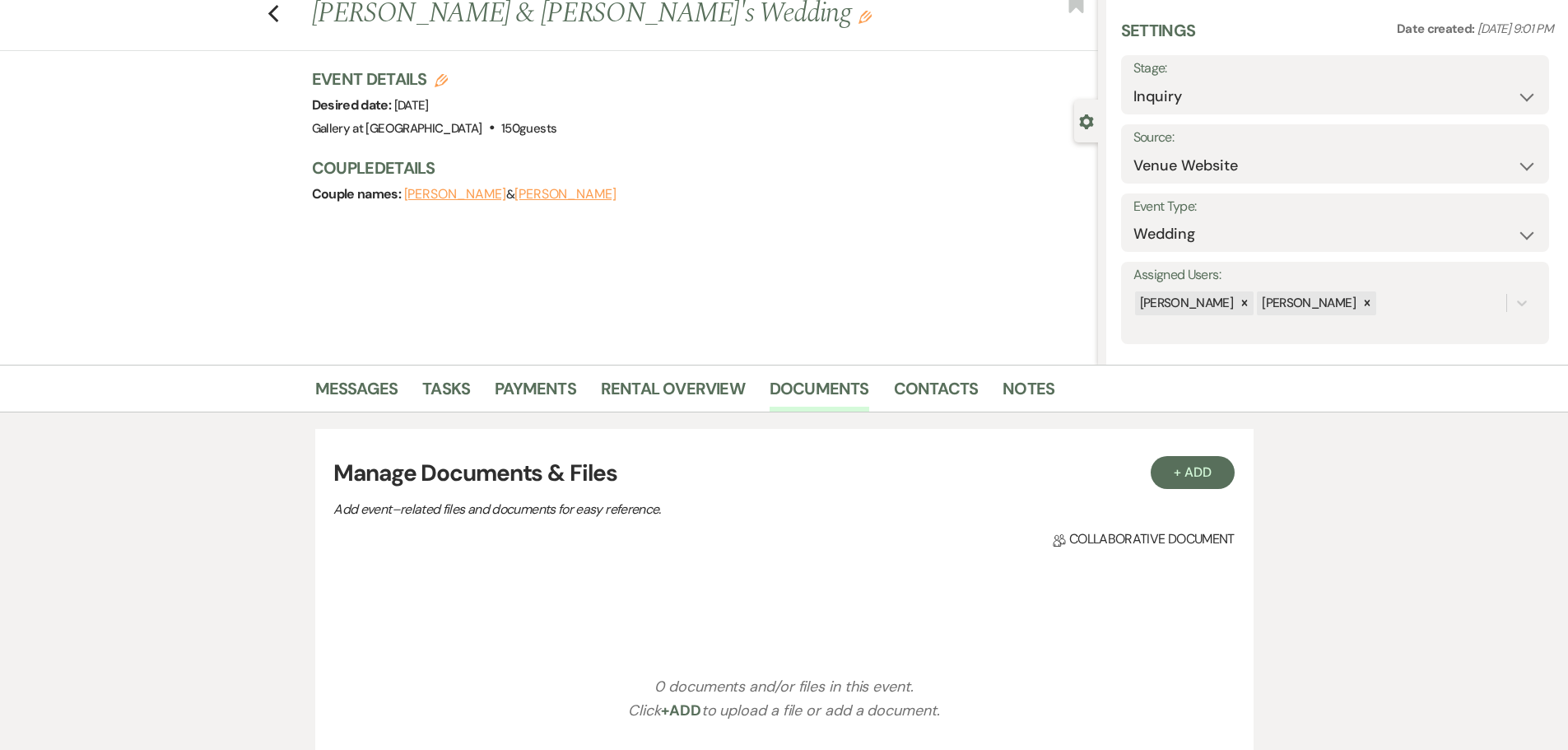
scroll to position [0, 0]
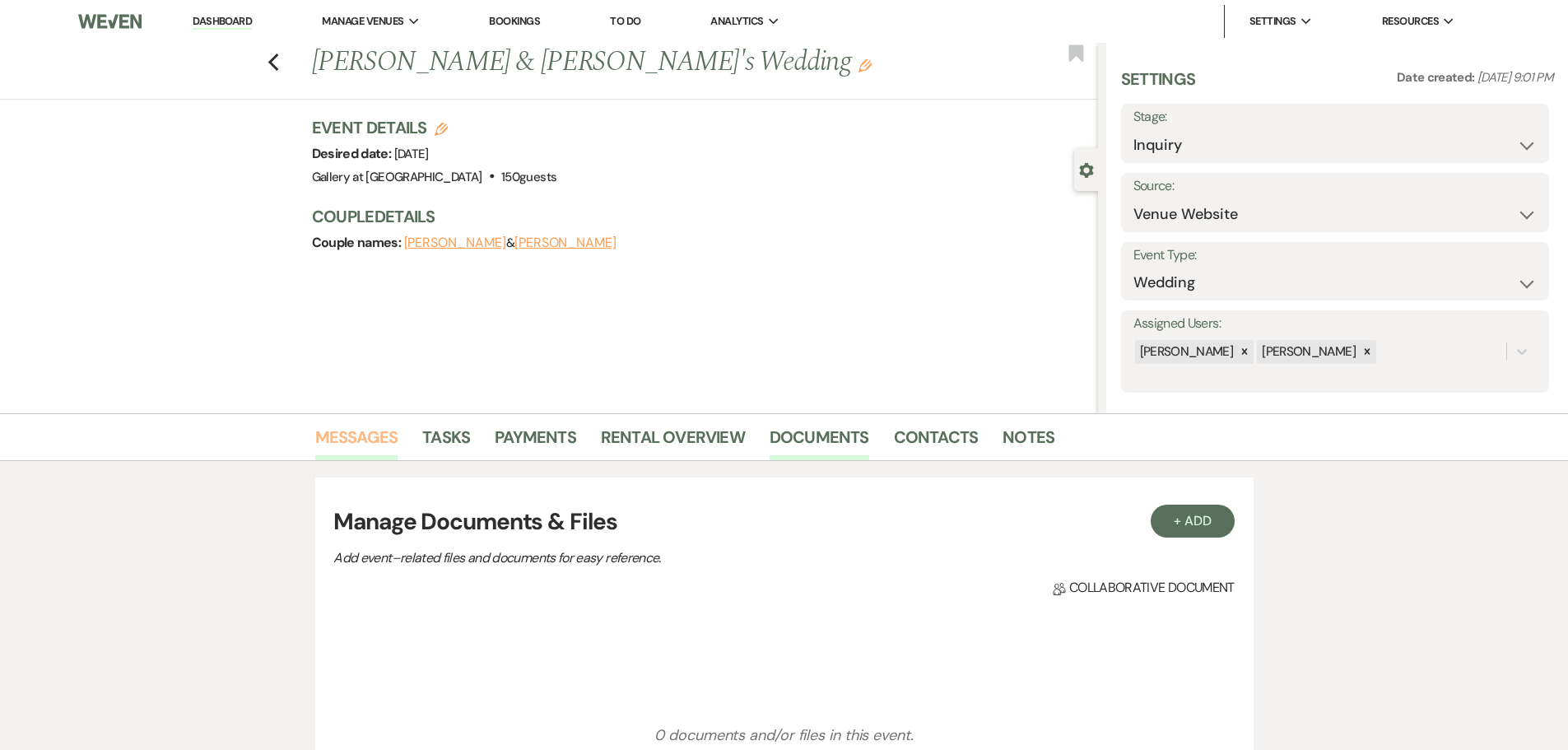
click at [363, 436] on link "Messages" at bounding box center [357, 441] width 83 height 36
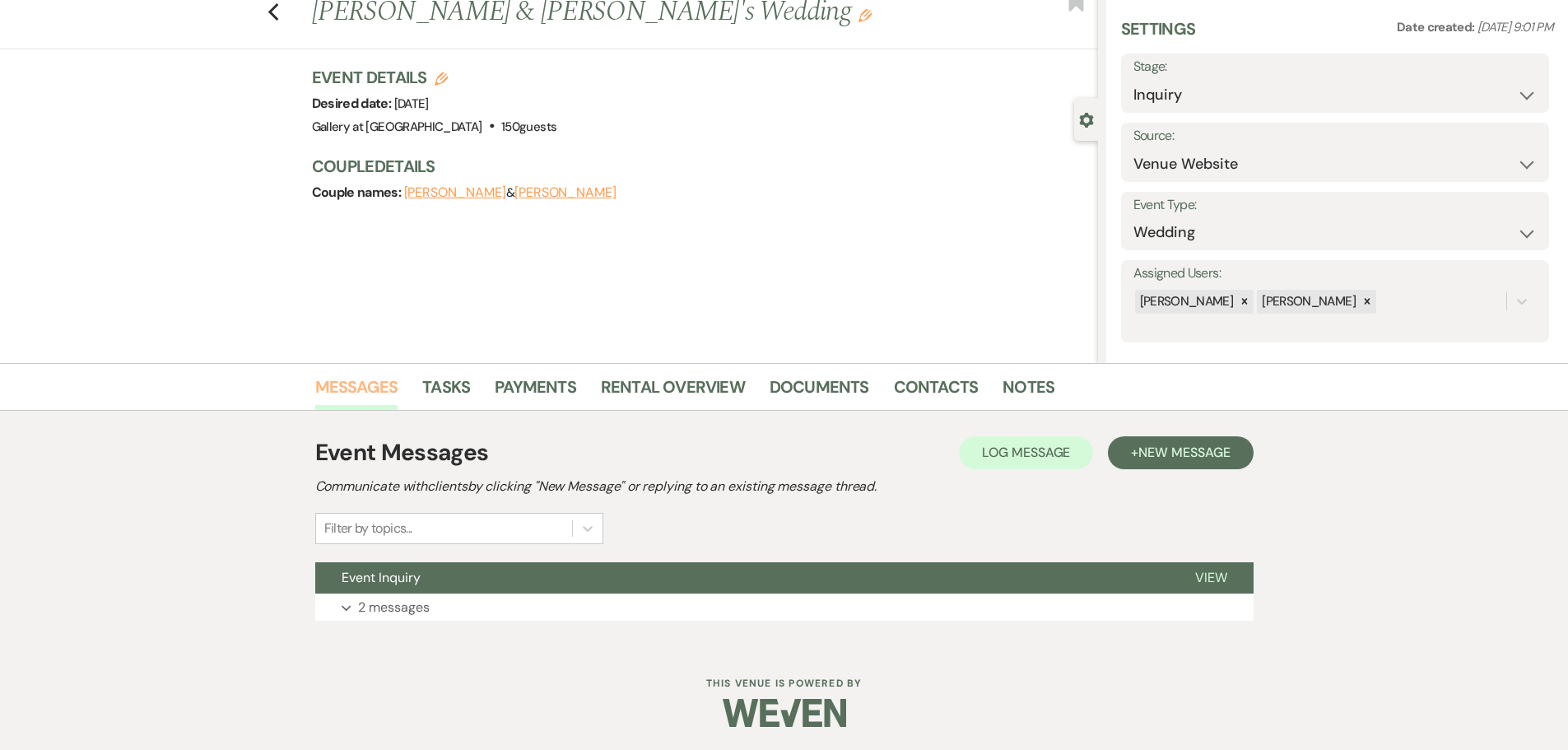
scroll to position [52, 0]
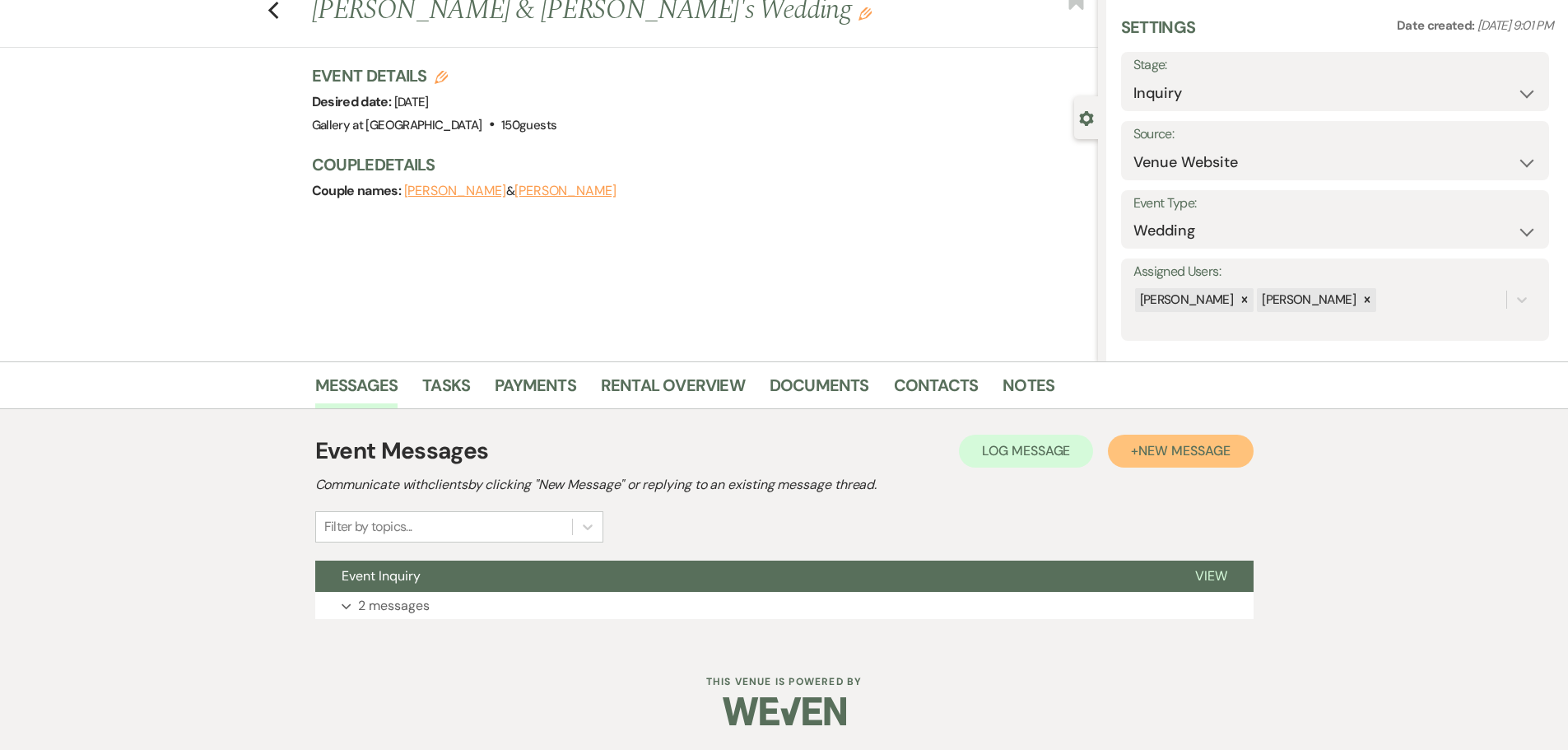
click at [1158, 440] on button "+ New Message" at bounding box center [1180, 451] width 145 height 33
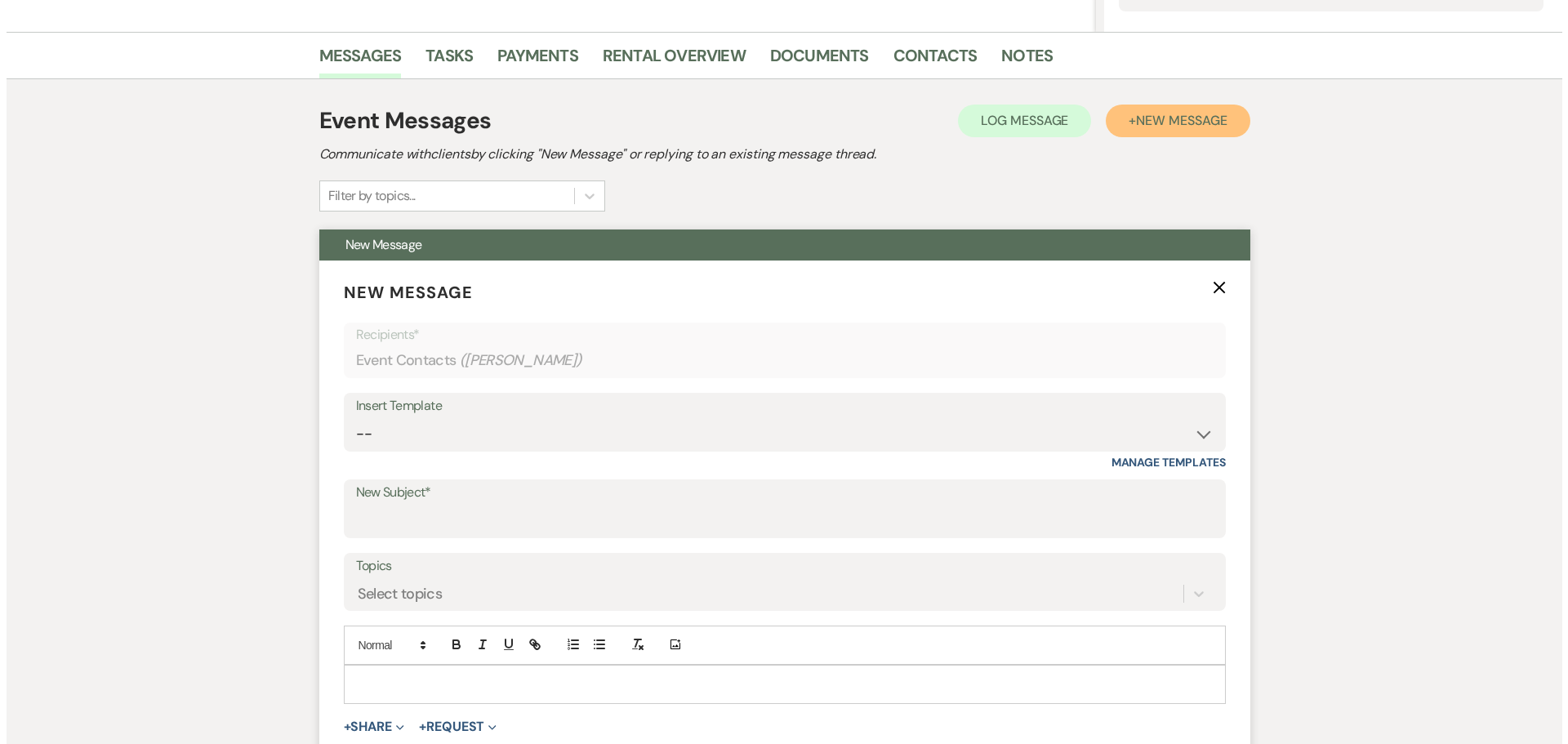
scroll to position [459, 0]
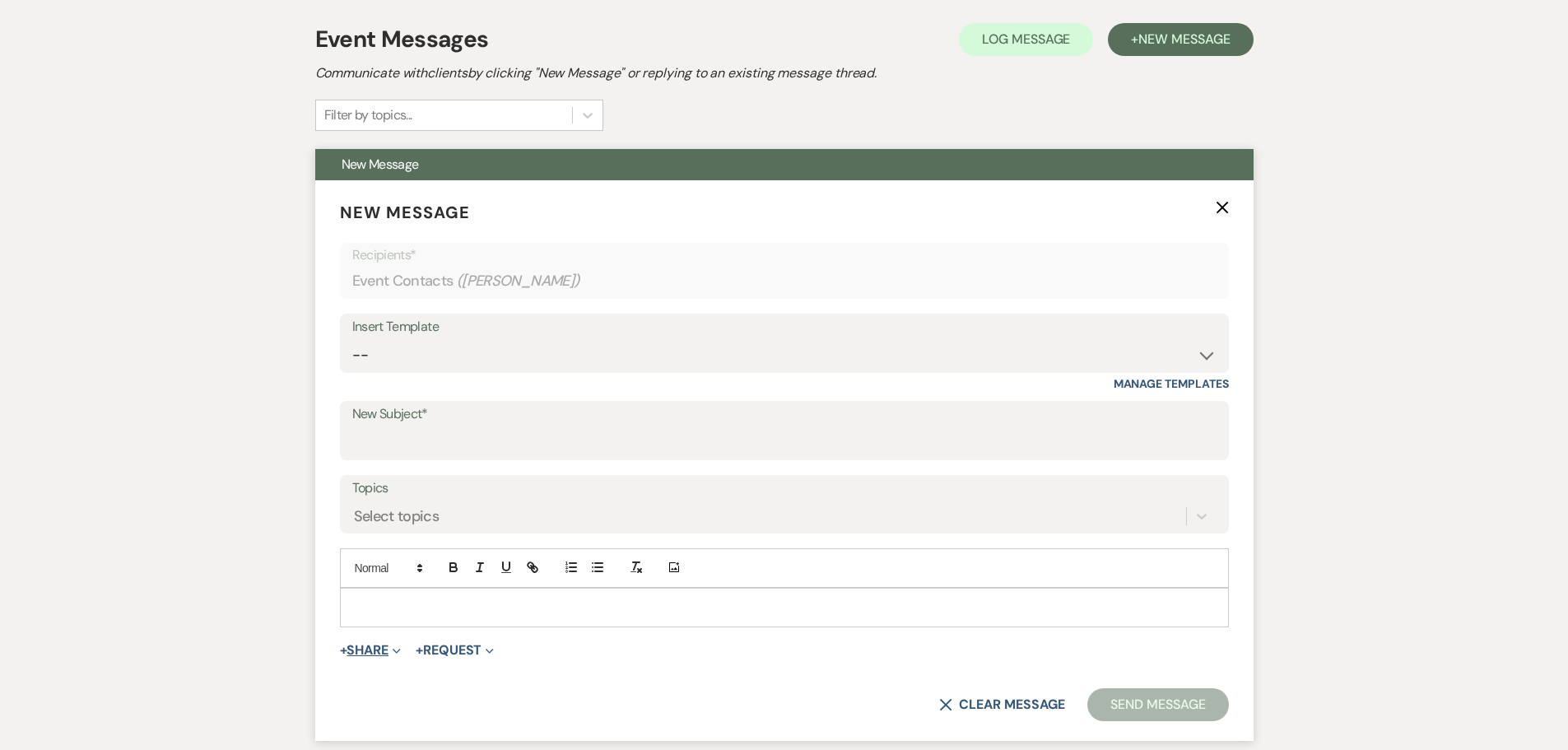
click at [372, 654] on button "+ Share Expand" at bounding box center [371, 650] width 62 height 13
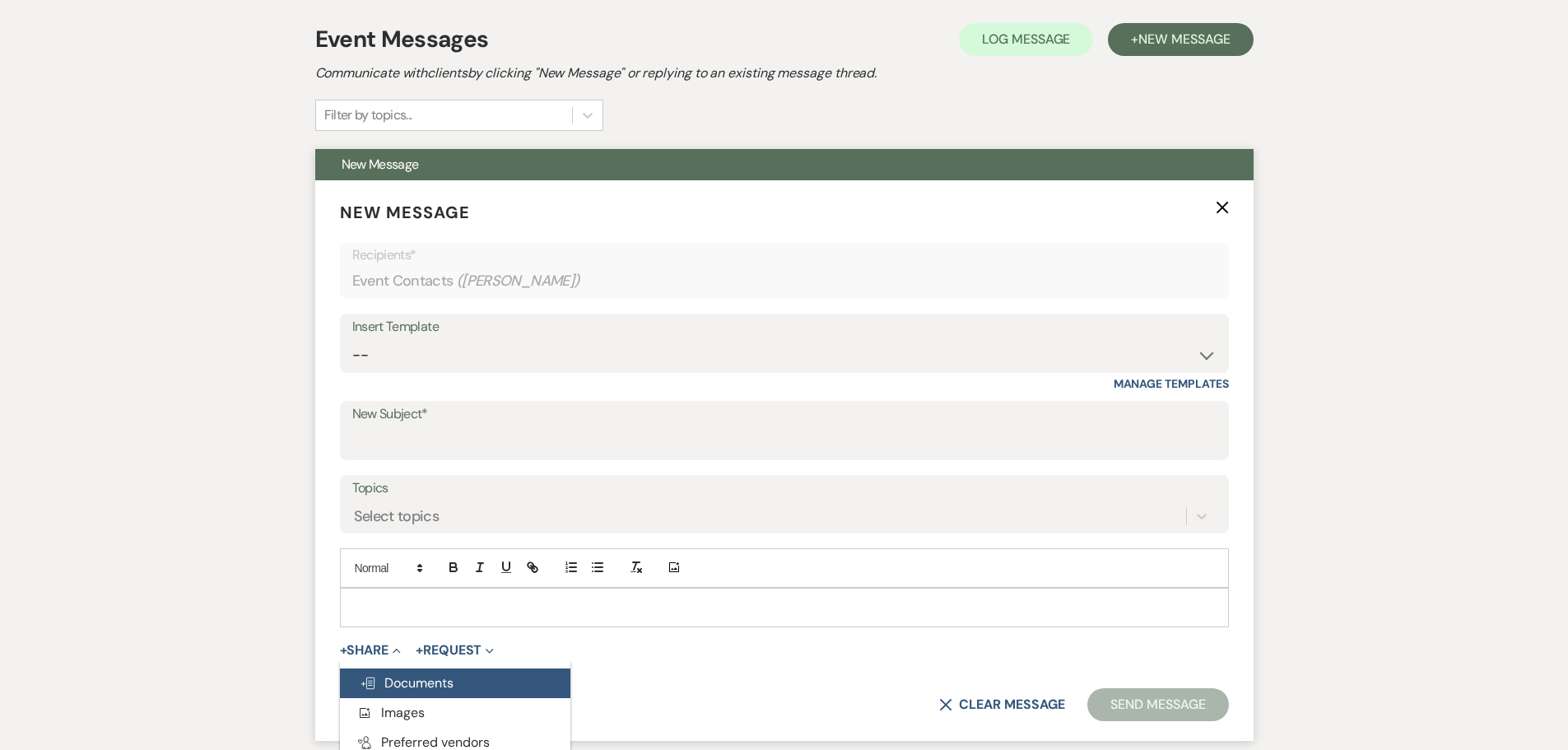
click at [406, 685] on span "Doc Upload Documents" at bounding box center [407, 682] width 94 height 17
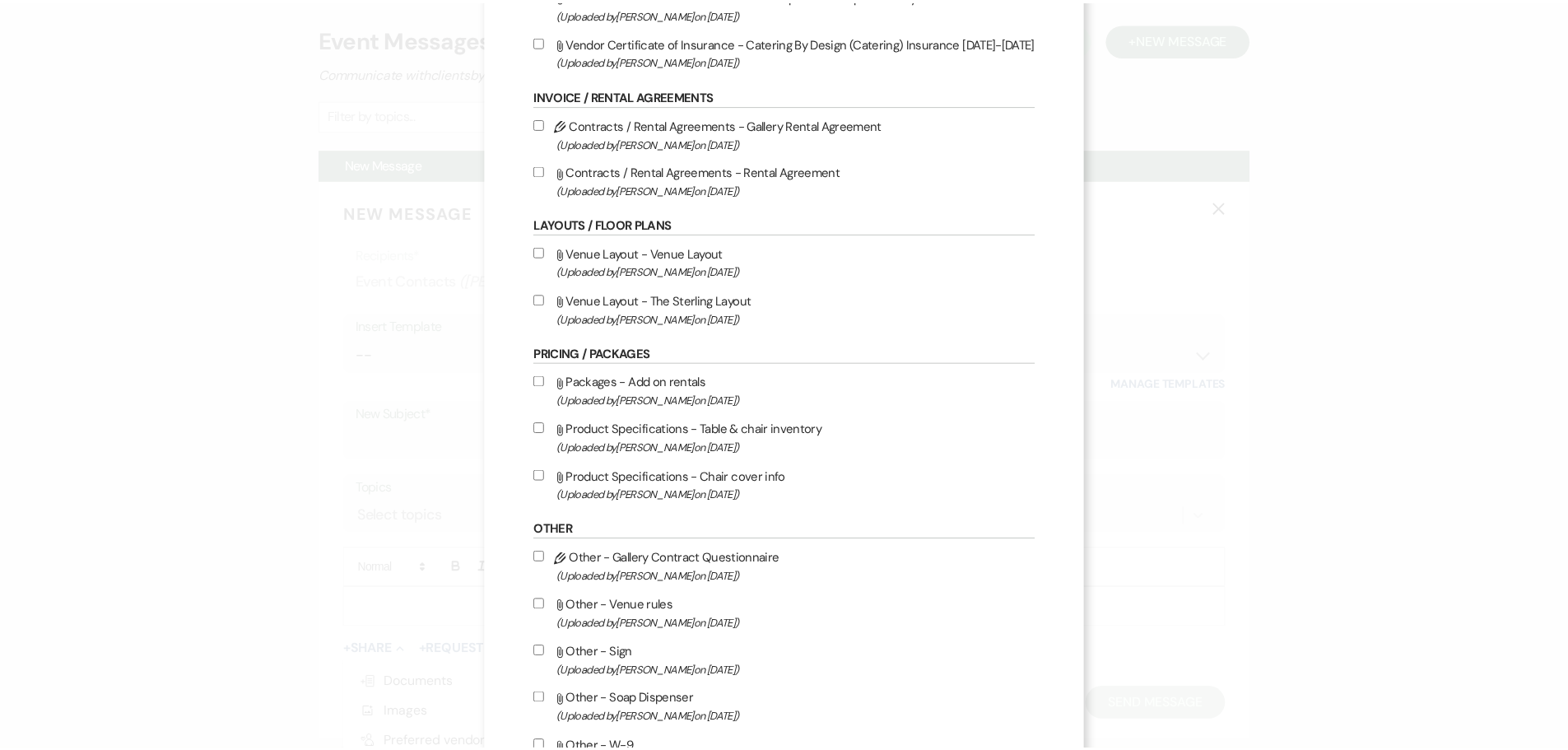
scroll to position [576, 0]
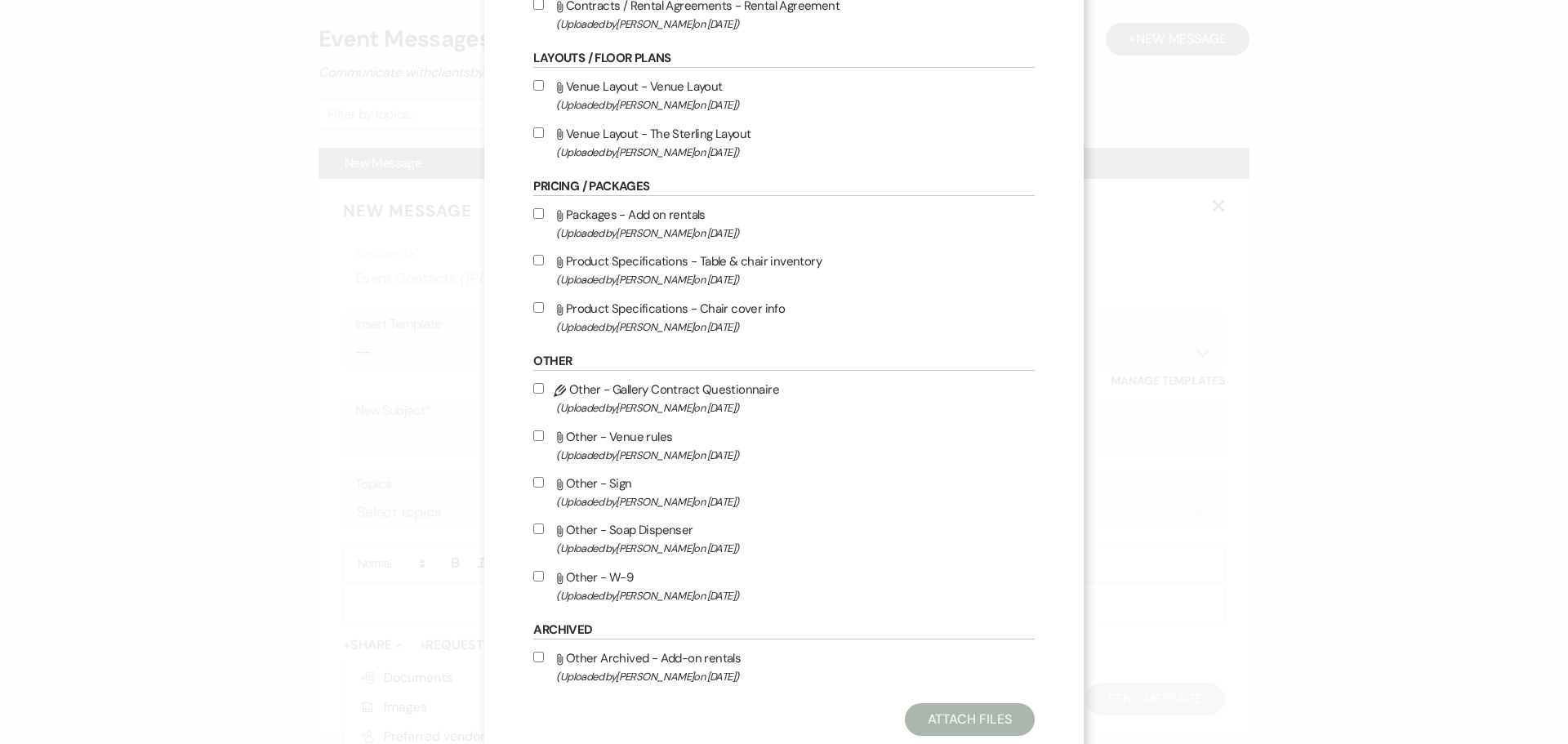
click at [629, 212] on label "Attach File Packages - Add on rentals (Uploaded by Shelby on Feb 7th, 2025 )" at bounding box center [784, 223] width 501 height 38
click at [544, 212] on input "Attach File Packages - Add on rentals (Uploaded by Shelby on Feb 7th, 2025 )" at bounding box center [538, 213] width 10 height 10
checkbox input "true"
click at [939, 715] on button "Attach Files" at bounding box center [969, 719] width 130 height 33
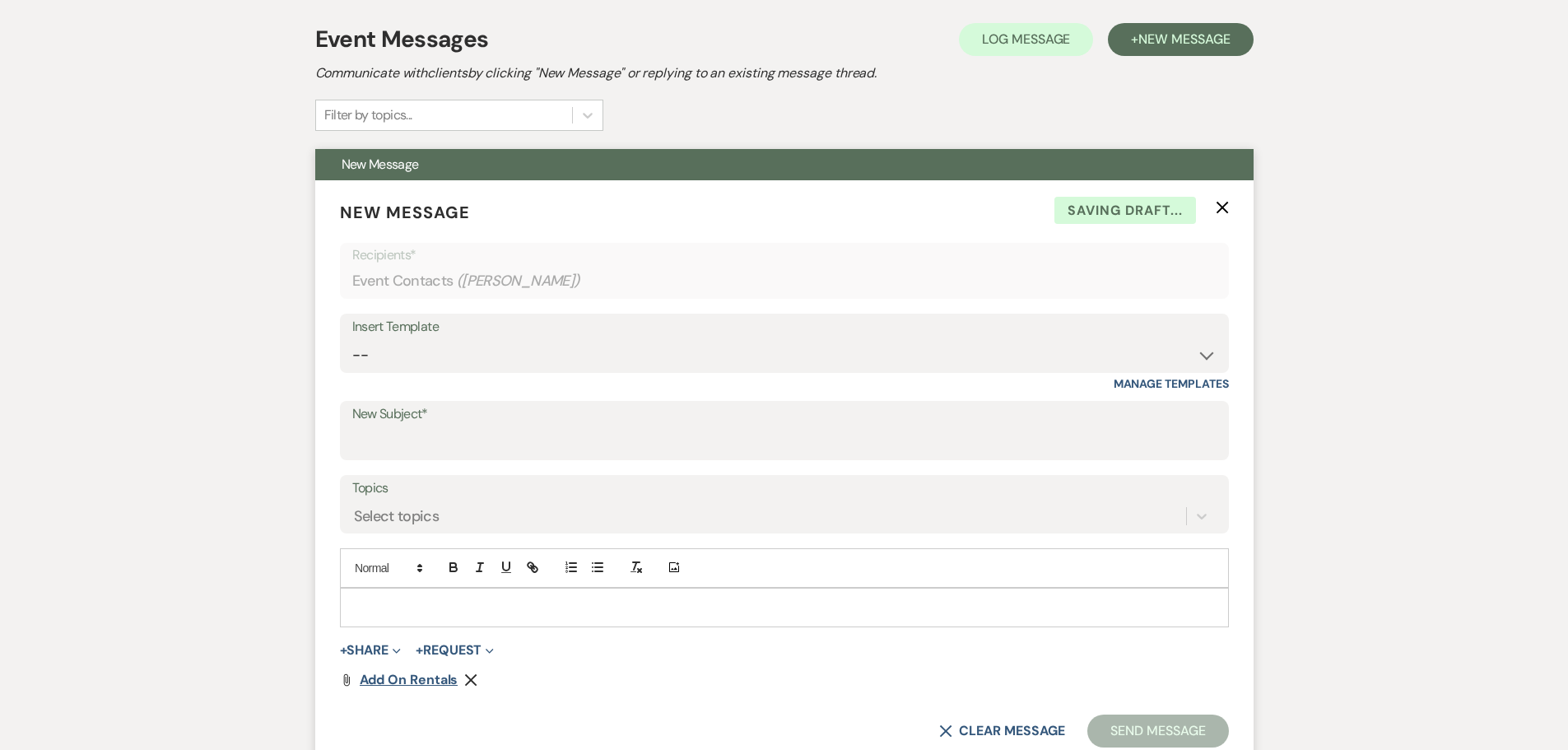
click at [438, 678] on span "Add on rentals" at bounding box center [408, 679] width 99 height 17
click at [469, 678] on use "button" at bounding box center [471, 679] width 12 height 12
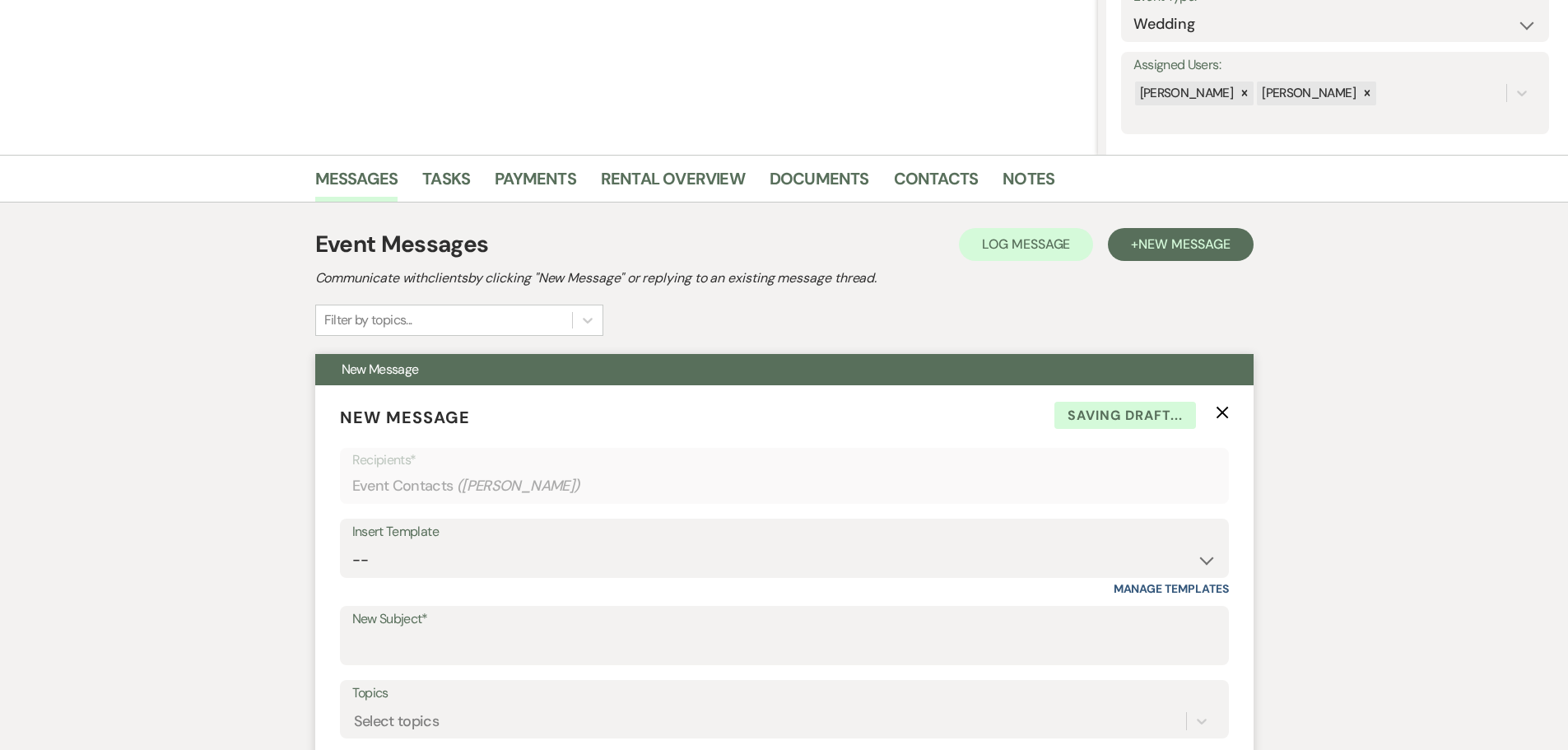
scroll to position [0, 0]
